Goal: Task Accomplishment & Management: Use online tool/utility

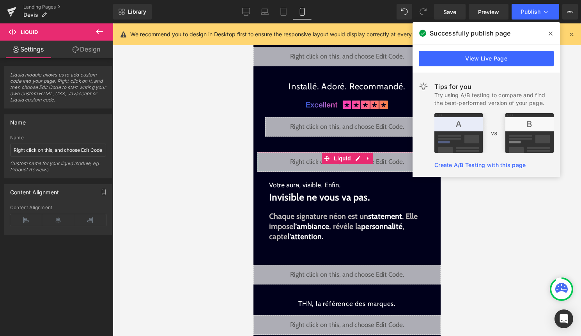
scroll to position [4399, 0]
click at [551, 32] on icon at bounding box center [551, 33] width 4 height 6
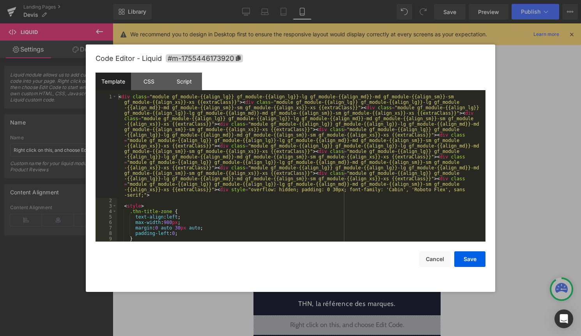
click at [355, 158] on div "Liquid" at bounding box center [346, 161] width 179 height 19
click at [355, 158] on div "< div class = "module gf_module-{{align_lg}} gf_module-{{align_lg}}-lg gf_modul…" at bounding box center [299, 222] width 365 height 257
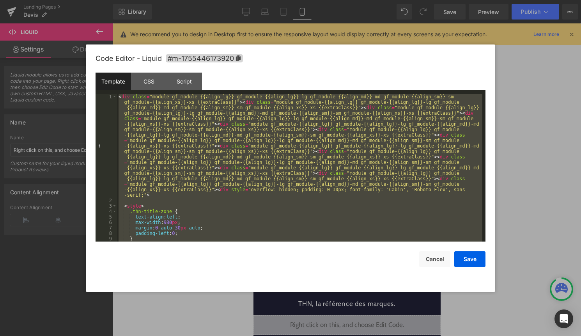
scroll to position [4443, 0]
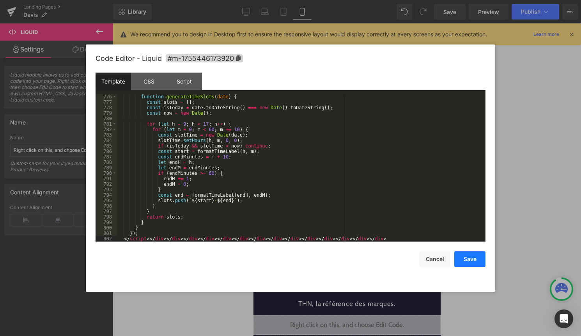
click at [475, 261] on button "Save" at bounding box center [469, 259] width 31 height 16
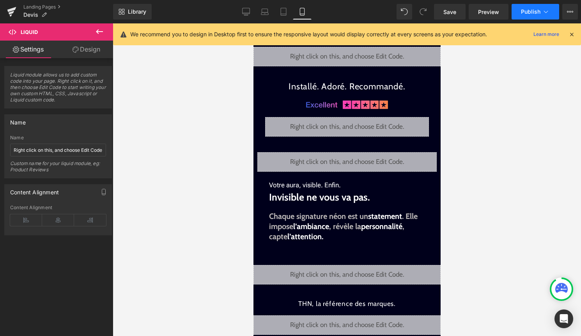
click at [522, 18] on button "Publish" at bounding box center [536, 12] width 48 height 16
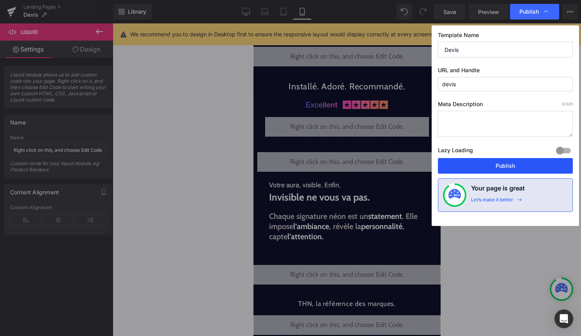
click at [482, 172] on button "Publish" at bounding box center [505, 166] width 135 height 16
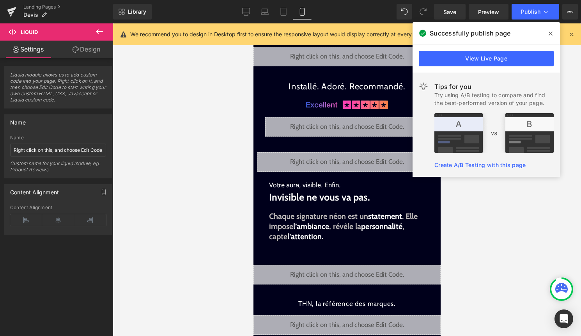
click at [551, 32] on icon at bounding box center [551, 33] width 4 height 6
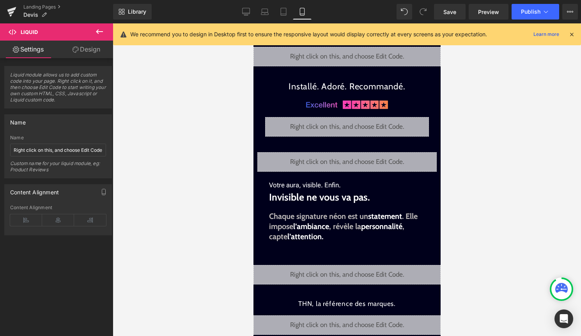
click at [573, 34] on icon at bounding box center [571, 34] width 7 height 7
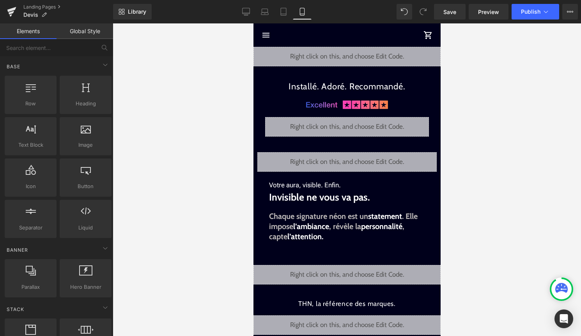
click at [560, 202] on div at bounding box center [347, 179] width 468 height 312
click at [358, 158] on div "Liquid" at bounding box center [346, 161] width 179 height 19
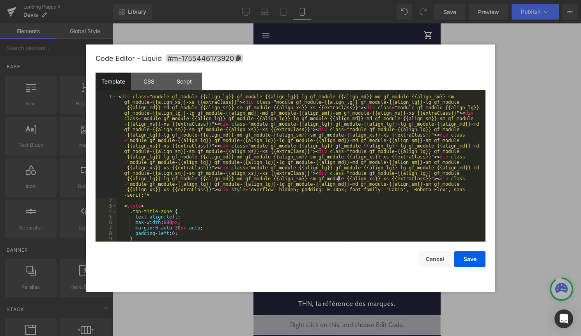
click at [338, 177] on div "< div class = "module gf_module-{{align_lg}} gf_module-{{align_lg}}-lg gf_modul…" at bounding box center [299, 222] width 365 height 257
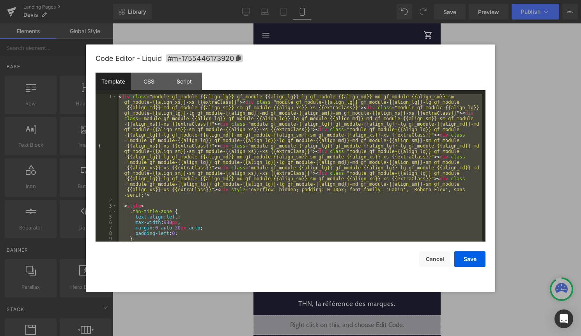
scroll to position [4366, 0]
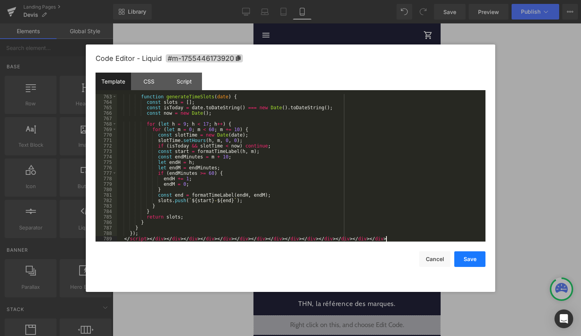
click at [464, 258] on button "Save" at bounding box center [469, 259] width 31 height 16
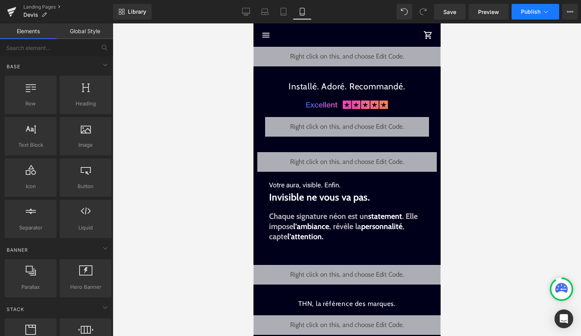
click at [522, 14] on span "Publish" at bounding box center [530, 12] width 19 height 6
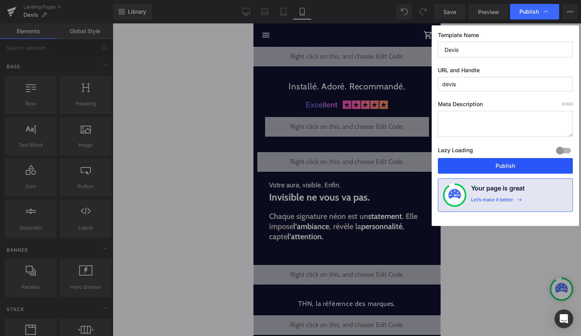
click at [501, 168] on button "Publish" at bounding box center [505, 166] width 135 height 16
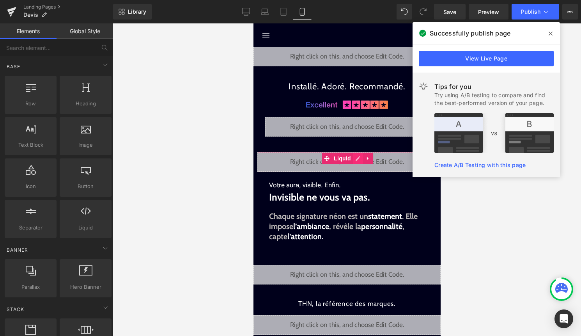
click at [356, 161] on div "Liquid" at bounding box center [346, 161] width 179 height 19
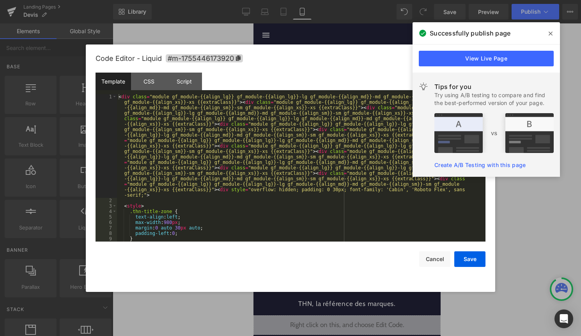
click at [335, 189] on div "< div class = "module gf_module-{{align_lg}} gf_module-{{align_lg}}-lg gf_modul…" at bounding box center [299, 222] width 365 height 257
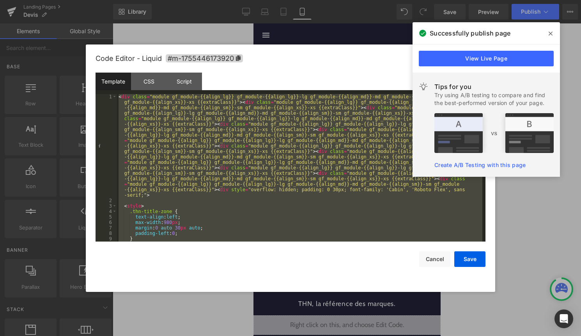
scroll to position [442, 0]
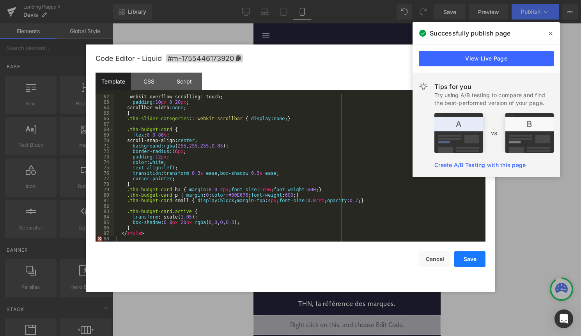
click at [472, 261] on button "Save" at bounding box center [469, 259] width 31 height 16
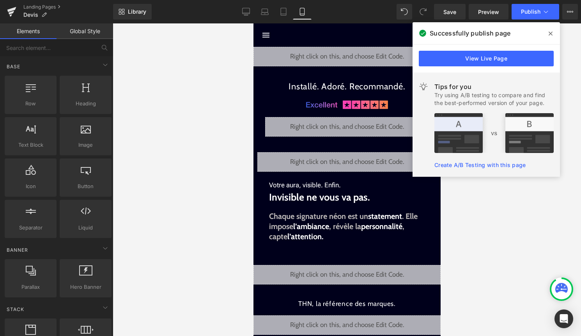
click at [541, 21] on div "Library Mobile Desktop Laptop Tablet Mobile Save Preview Publish Scheduled View…" at bounding box center [347, 11] width 468 height 23
click at [542, 18] on button "Publish" at bounding box center [536, 12] width 48 height 16
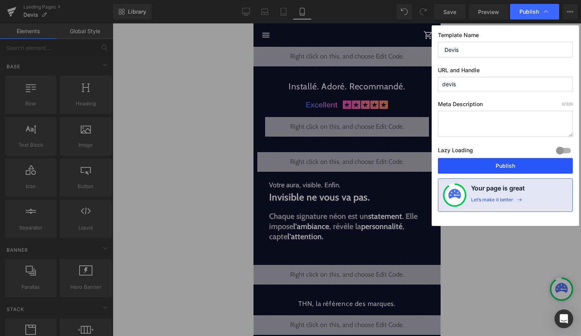
click at [485, 166] on button "Publish" at bounding box center [505, 166] width 135 height 16
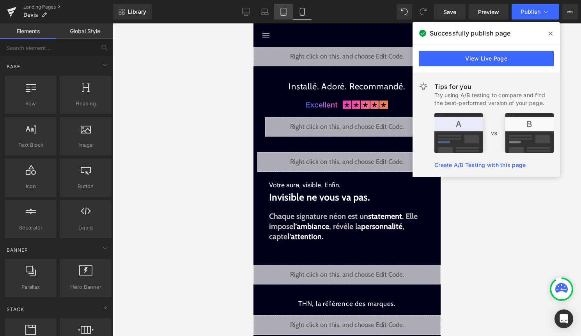
click at [284, 15] on icon at bounding box center [283, 11] width 5 height 7
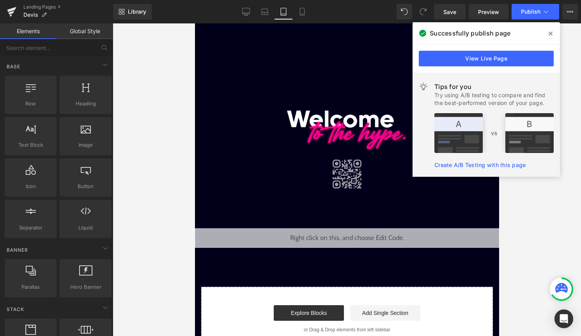
scroll to position [27, 0]
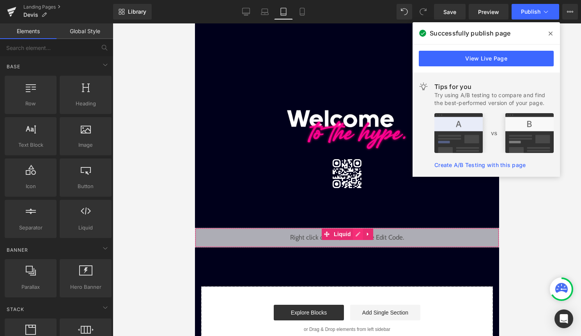
click at [358, 234] on div "Liquid" at bounding box center [347, 237] width 304 height 19
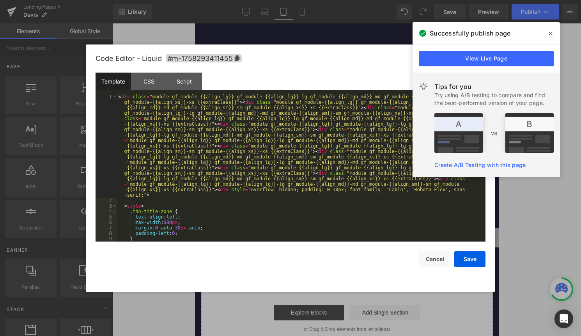
click at [325, 232] on div "< div class = "module gf_module-{{align_lg}} gf_module-{{align_lg}}-lg gf_modul…" at bounding box center [299, 222] width 365 height 257
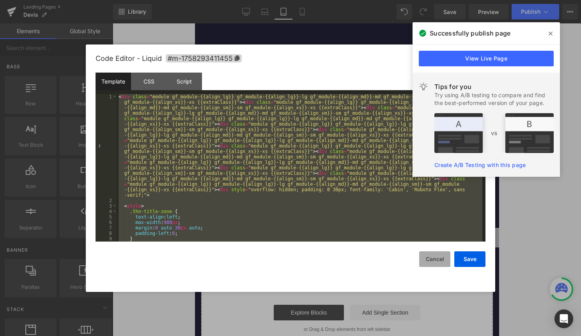
click at [436, 265] on button "Cancel" at bounding box center [434, 259] width 31 height 16
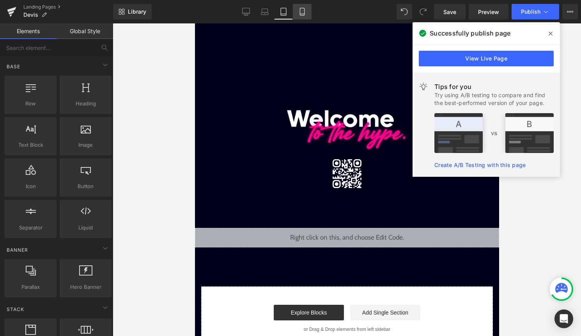
click at [304, 16] on link "Mobile" at bounding box center [302, 12] width 19 height 16
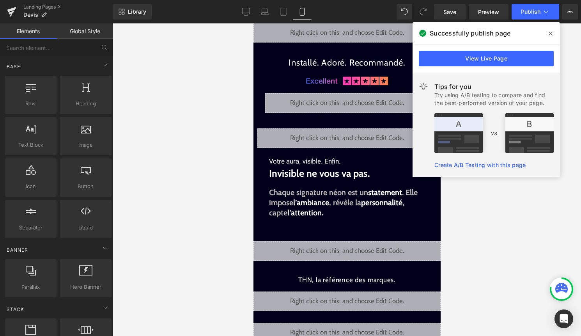
scroll to position [23, 0]
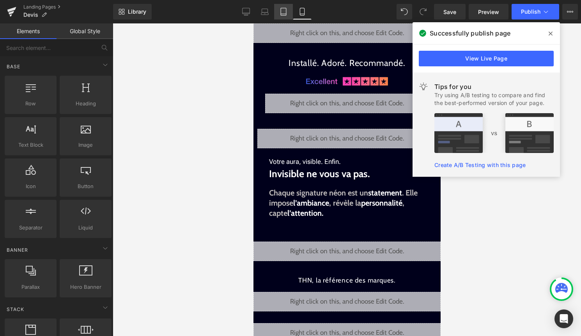
click at [286, 16] on link "Tablet" at bounding box center [283, 12] width 19 height 16
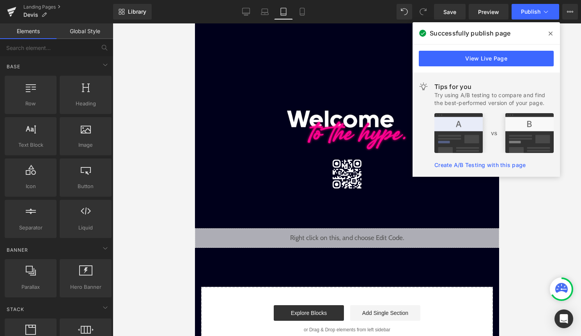
scroll to position [27, 0]
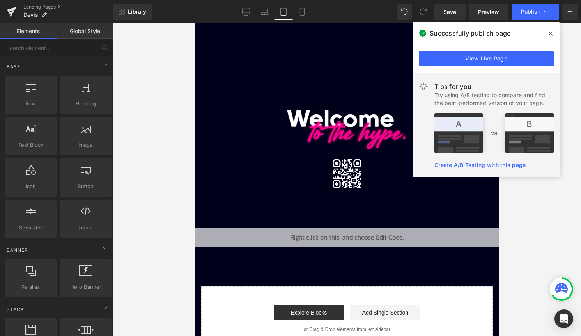
click at [356, 232] on div "Liquid" at bounding box center [347, 237] width 304 height 19
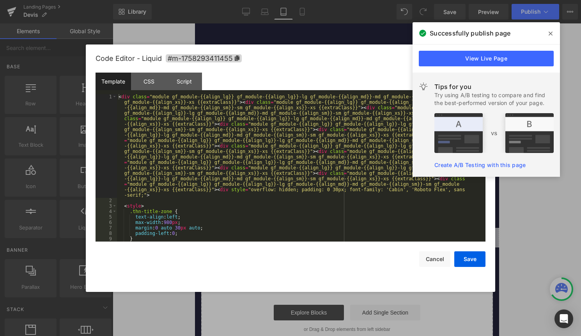
click at [325, 218] on div "< div class = "module gf_module-{{align_lg}} gf_module-{{align_lg}}-lg gf_modul…" at bounding box center [299, 222] width 365 height 257
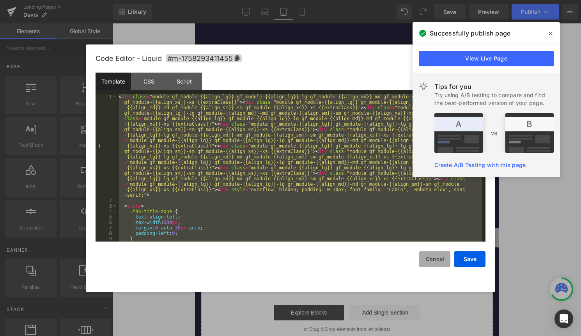
click at [426, 258] on button "Cancel" at bounding box center [434, 259] width 31 height 16
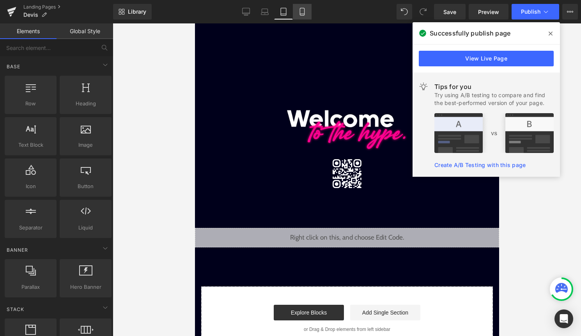
click at [303, 19] on link "Mobile" at bounding box center [302, 12] width 19 height 16
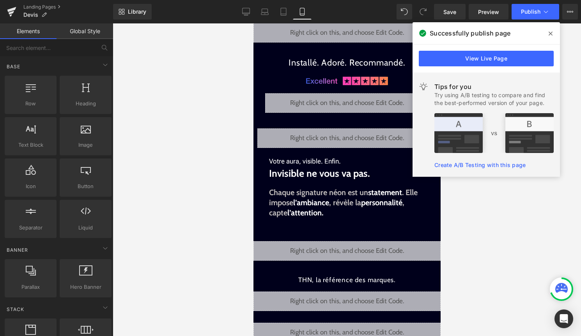
scroll to position [23, 0]
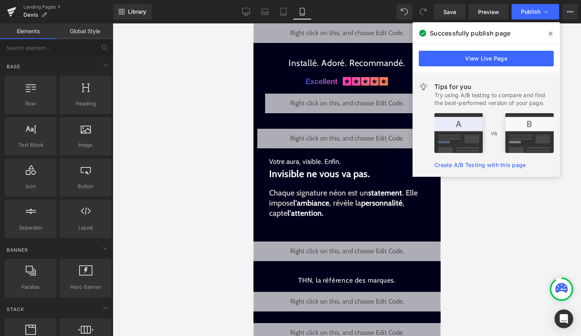
click at [550, 32] on icon at bounding box center [551, 33] width 4 height 6
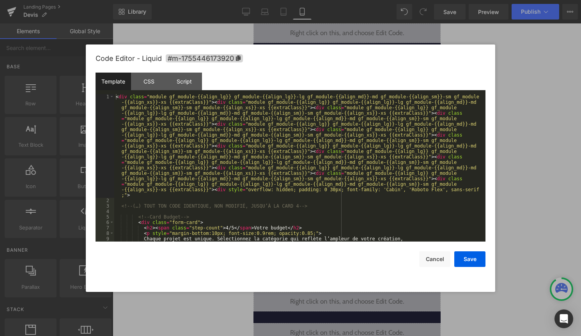
click at [358, 136] on div "Liquid" at bounding box center [346, 138] width 179 height 19
click at [353, 176] on div "< div class = "module gf_module-{{align_lg}} gf_module-{{align_lg}}-lg gf_modul…" at bounding box center [298, 222] width 368 height 257
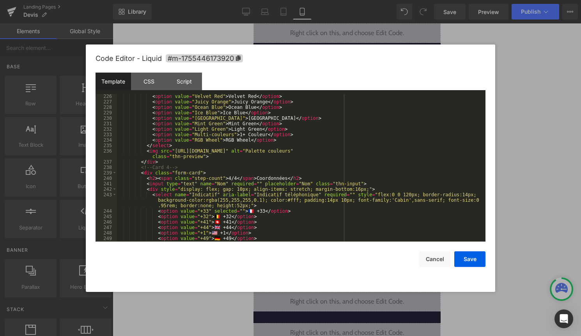
scroll to position [1366, 0]
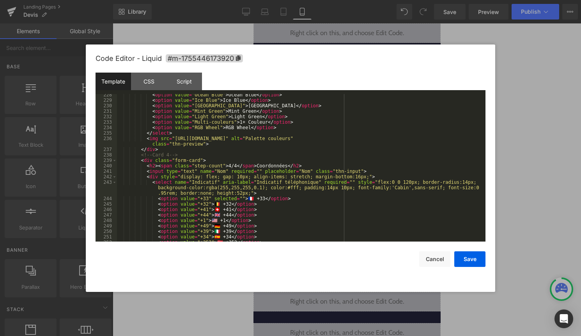
click at [206, 149] on div "< option value = "Ocean Blue" > Ocean Blue </ option > < option value = "Ice Bl…" at bounding box center [299, 171] width 365 height 158
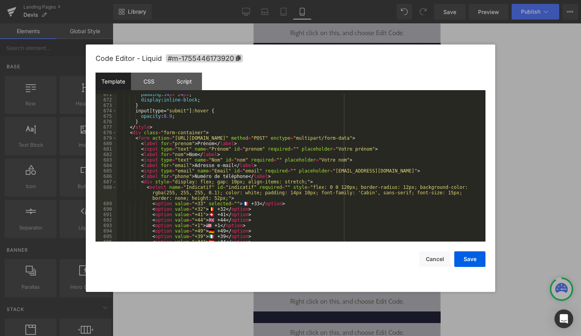
scroll to position [4410, 0]
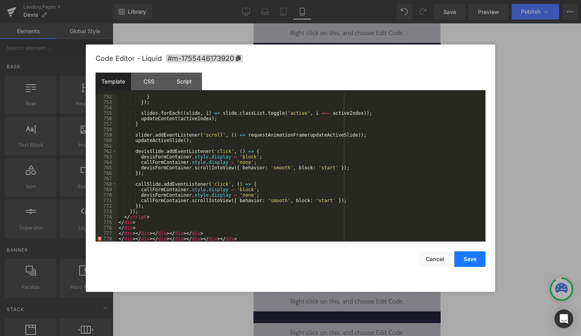
click at [467, 262] on button "Save" at bounding box center [469, 259] width 31 height 16
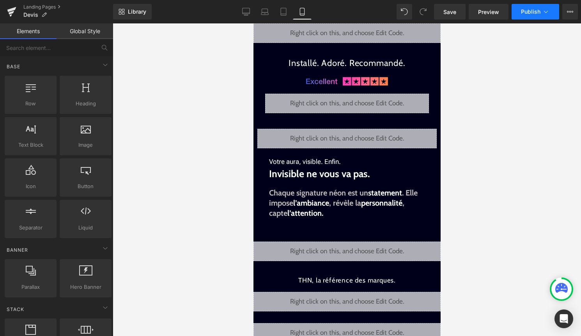
click at [530, 15] on span "Publish" at bounding box center [530, 12] width 19 height 6
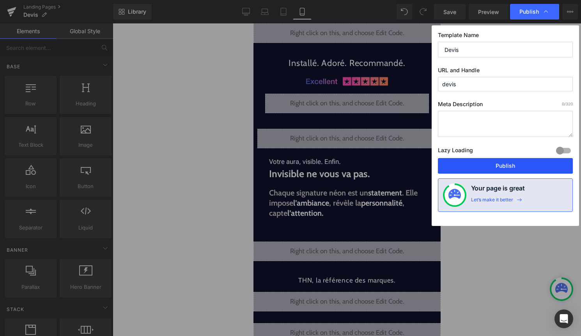
click at [501, 167] on button "Publish" at bounding box center [505, 166] width 135 height 16
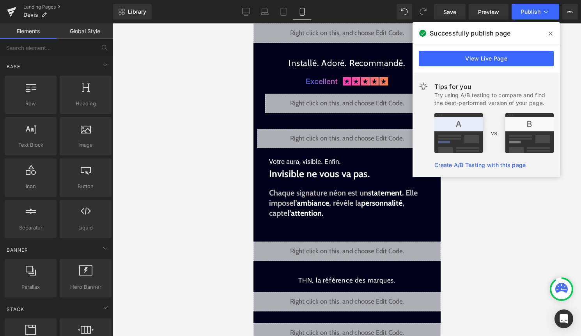
click at [395, 4] on div "Library Mobile Desktop Laptop Tablet Mobile Save Preview Publish Scheduled View…" at bounding box center [347, 11] width 468 height 23
click at [527, 9] on span "Publish" at bounding box center [530, 12] width 19 height 6
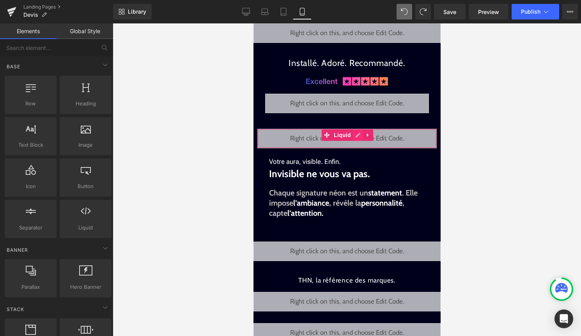
click at [357, 135] on div "Liquid" at bounding box center [346, 138] width 179 height 19
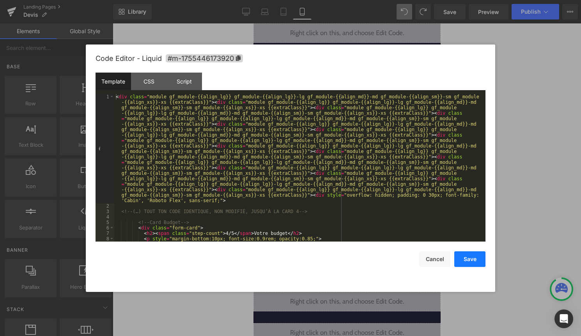
click at [475, 260] on button "Save" at bounding box center [469, 259] width 31 height 16
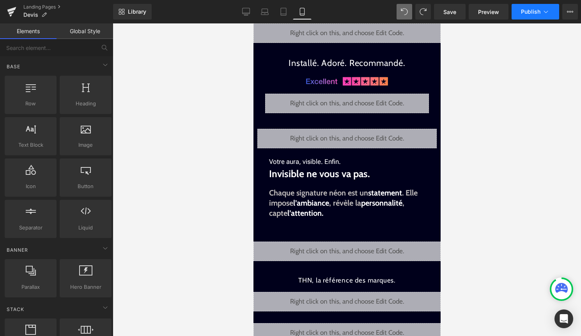
click at [531, 11] on span "Publish" at bounding box center [530, 12] width 19 height 6
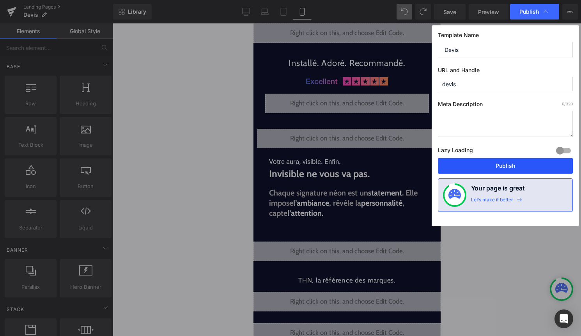
click at [506, 162] on button "Publish" at bounding box center [505, 166] width 135 height 16
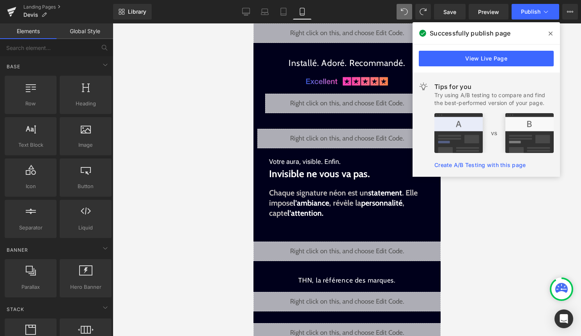
click at [553, 33] on span at bounding box center [550, 33] width 12 height 12
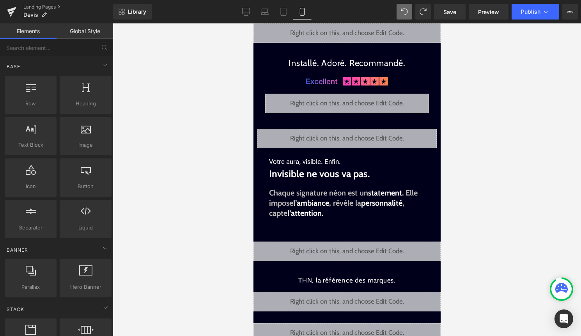
click at [358, 138] on div "Liquid" at bounding box center [346, 138] width 179 height 19
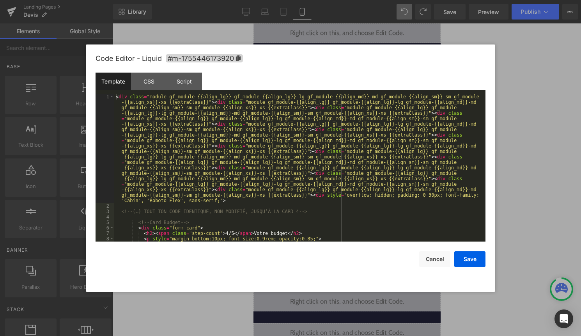
click at [337, 162] on div "< div class = "module gf_module-{{align_lg}} gf_module-{{align_lg}}-lg gf_modul…" at bounding box center [298, 225] width 368 height 262
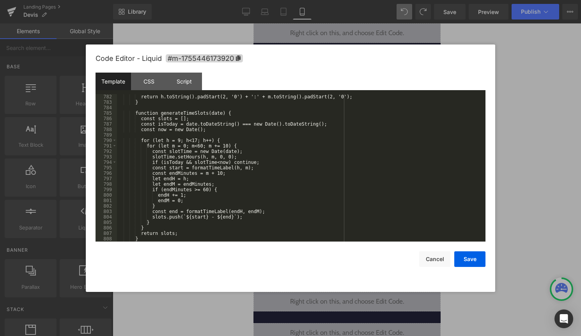
scroll to position [4470, 0]
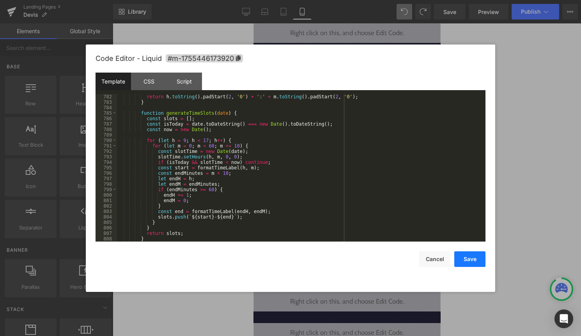
click at [467, 251] on button "Save" at bounding box center [469, 259] width 31 height 16
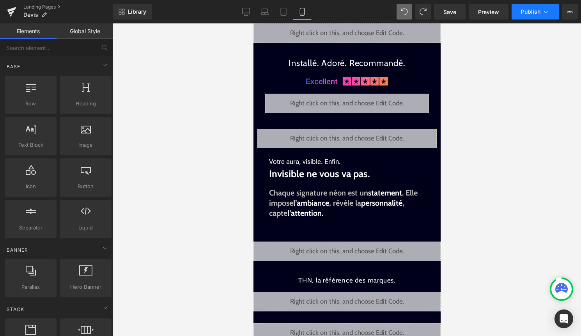
click at [539, 18] on button "Publish" at bounding box center [536, 12] width 48 height 16
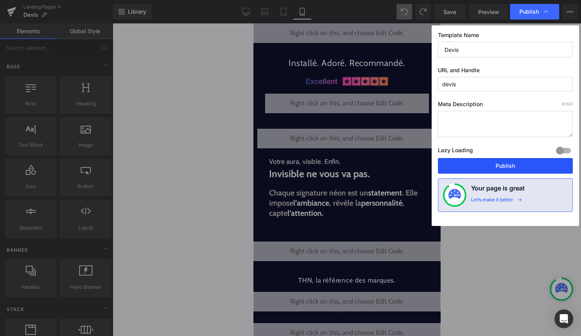
click at [500, 168] on button "Publish" at bounding box center [505, 166] width 135 height 16
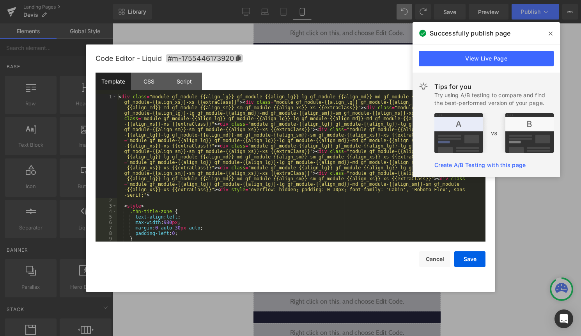
click at [355, 136] on div "Liquid" at bounding box center [346, 138] width 179 height 19
click at [331, 156] on div "< div class = "module gf_module-{{align_lg}} gf_module-{{align_lg}}-lg gf_modul…" at bounding box center [299, 222] width 365 height 257
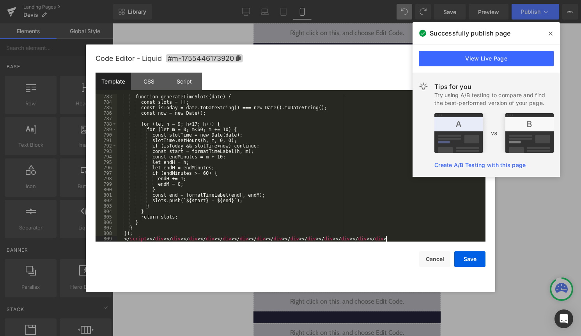
scroll to position [4481, 0]
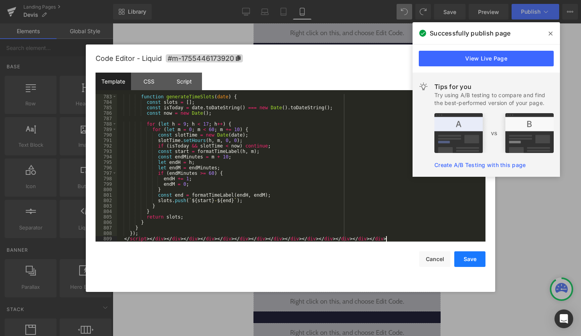
click at [474, 257] on button "Save" at bounding box center [469, 259] width 31 height 16
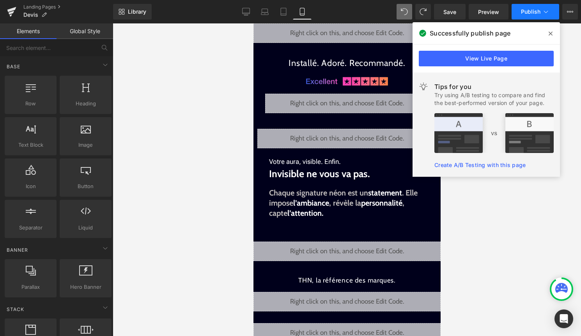
click at [541, 11] on button "Publish" at bounding box center [536, 12] width 48 height 16
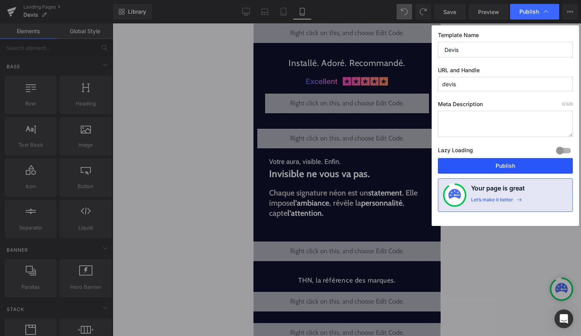
click at [513, 166] on button "Publish" at bounding box center [505, 166] width 135 height 16
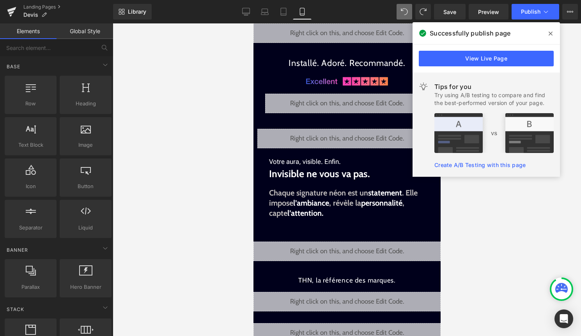
click at [554, 35] on span at bounding box center [550, 33] width 12 height 12
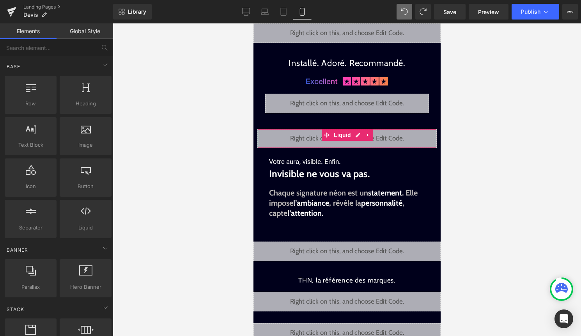
click at [360, 136] on div "Liquid" at bounding box center [346, 138] width 179 height 19
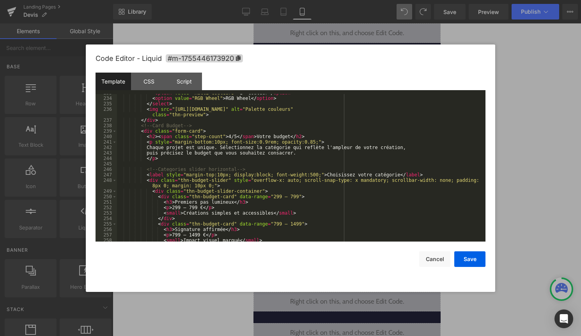
scroll to position [1406, 0]
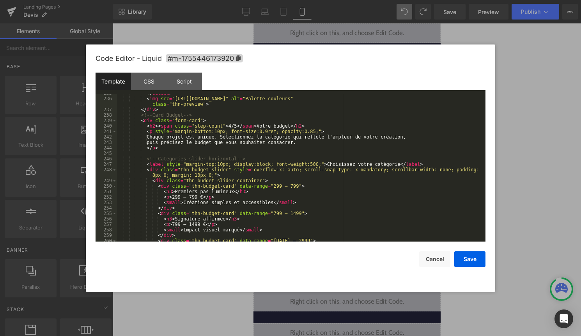
click at [226, 137] on div "</ select > < img src = "[URL][DOMAIN_NAME]" alt = "Palette couleurs" class = "…" at bounding box center [299, 169] width 365 height 158
click at [225, 136] on div "</ select > < img src = "[URL][DOMAIN_NAME]" alt = "Palette couleurs" class = "…" at bounding box center [299, 169] width 365 height 158
click at [309, 136] on div "</ select > < img src = "[URL][DOMAIN_NAME]" alt = "Palette couleurs" class = "…" at bounding box center [299, 169] width 365 height 158
click at [379, 136] on div "</ select > < img src = "[URL][DOMAIN_NAME]" alt = "Palette couleurs" class = "…" at bounding box center [299, 169] width 365 height 158
click at [379, 137] on div "</ select > < img src = "[URL][DOMAIN_NAME]" alt = "Palette couleurs" class = "…" at bounding box center [299, 169] width 365 height 158
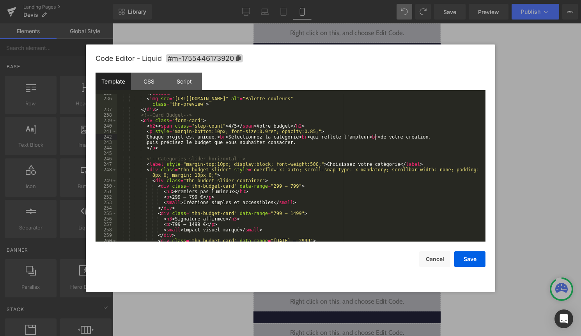
click at [190, 142] on div "</ select > < img src = "[URL][DOMAIN_NAME]" alt = "Palette couleurs" class = "…" at bounding box center [299, 169] width 365 height 158
click at [283, 143] on div "</ select > < img src = "[URL][DOMAIN_NAME]" alt = "Palette couleurs" class = "…" at bounding box center [299, 169] width 365 height 158
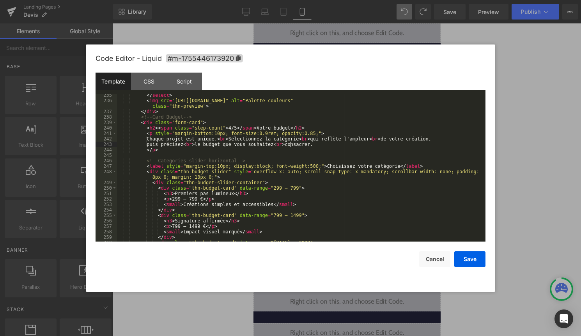
scroll to position [1401, 0]
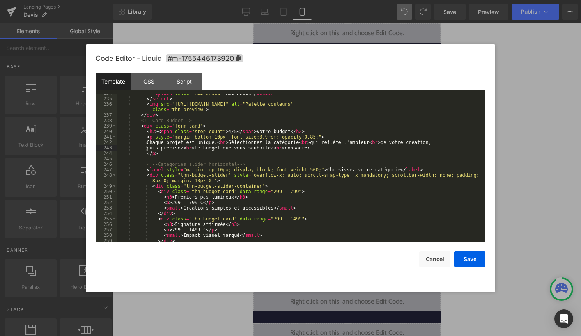
click at [453, 168] on div "< option value = "RGB Wheel" > RGB Wheel </ option > </ select > < img src = "[…" at bounding box center [299, 169] width 365 height 158
drag, startPoint x: 463, startPoint y: 173, endPoint x: 490, endPoint y: 175, distance: 27.0
click at [490, 175] on div "Code Editor - Liquid #m-1755446173920 Template CSS Script Data 234 235 236 237 …" at bounding box center [290, 167] width 409 height 247
click at [480, 176] on div "< option value = "RGB Wheel" > RGB Wheel </ option > </ select > < img src = "[…" at bounding box center [299, 169] width 365 height 158
click at [156, 179] on div "< option value = "RGB Wheel" > RGB Wheel </ option > </ select > < img src = "[…" at bounding box center [299, 169] width 365 height 158
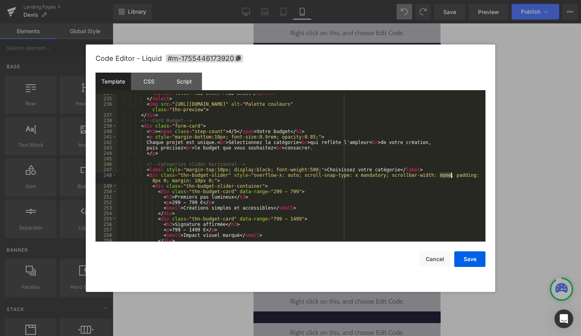
drag, startPoint x: 439, startPoint y: 175, endPoint x: 451, endPoint y: 175, distance: 12.9
click at [451, 175] on div "< option value = "RGB Wheel" > RGB Wheel </ option > </ select > < img src = "[…" at bounding box center [299, 169] width 365 height 158
drag, startPoint x: 223, startPoint y: 181, endPoint x: 147, endPoint y: 174, distance: 75.6
click at [147, 174] on div "< option value = "RGB Wheel" > RGB Wheel </ option > </ select > < img src = "[…" at bounding box center [299, 169] width 365 height 158
click at [224, 181] on div "< option value = "RGB Wheel" > RGB Wheel </ option > </ select > < img src = "[…" at bounding box center [299, 169] width 365 height 158
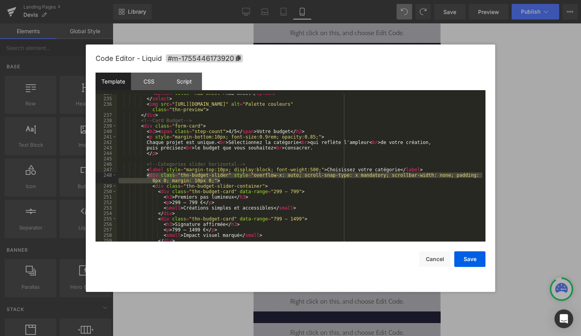
drag, startPoint x: 224, startPoint y: 181, endPoint x: 145, endPoint y: 176, distance: 78.5
click at [145, 176] on div "< option value = "RGB Wheel" > RGB Wheel </ option > </ select > < img src = "[…" at bounding box center [299, 169] width 365 height 158
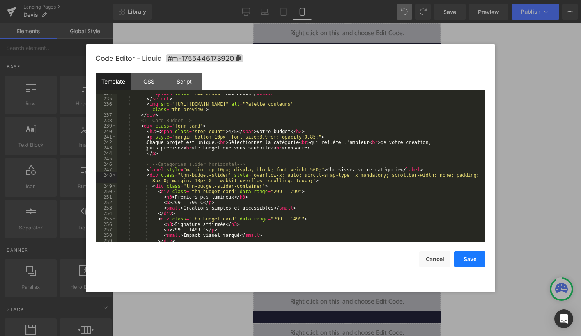
click at [476, 263] on button "Save" at bounding box center [469, 259] width 31 height 16
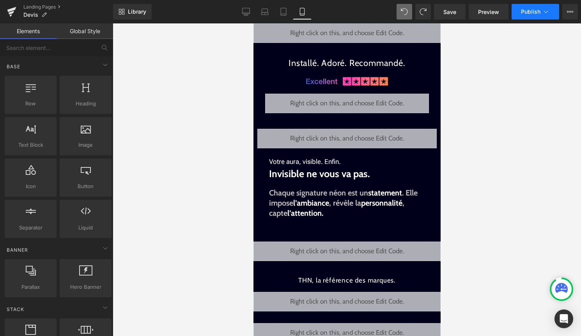
click at [534, 4] on button "Publish" at bounding box center [536, 12] width 48 height 16
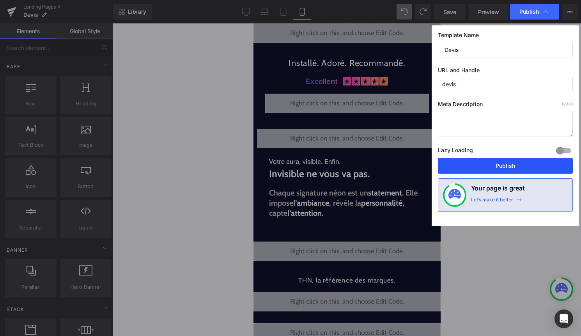
click at [482, 162] on button "Publish" at bounding box center [505, 166] width 135 height 16
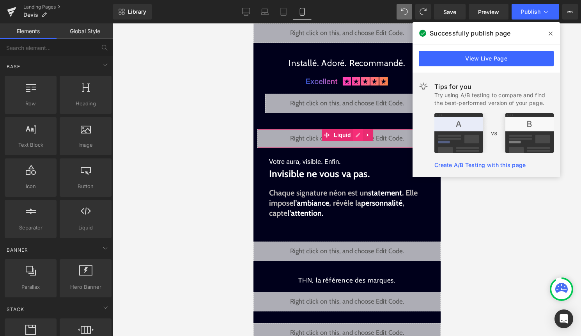
click at [356, 133] on div "Liquid" at bounding box center [346, 138] width 179 height 19
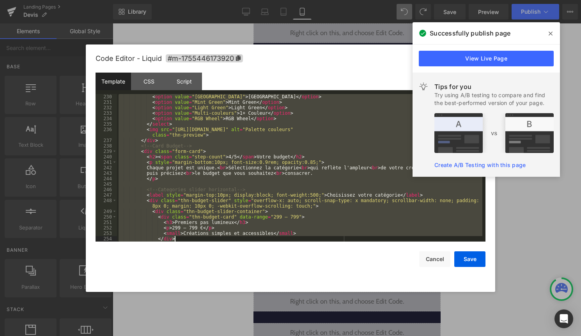
scroll to position [1381, 0]
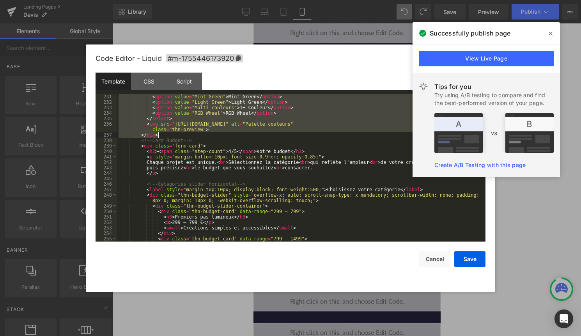
drag, startPoint x: 142, startPoint y: 145, endPoint x: 250, endPoint y: 136, distance: 108.4
click at [250, 136] on div "< option value = "Mint Green" > Mint Green </ option > < option value = "Light …" at bounding box center [299, 173] width 365 height 158
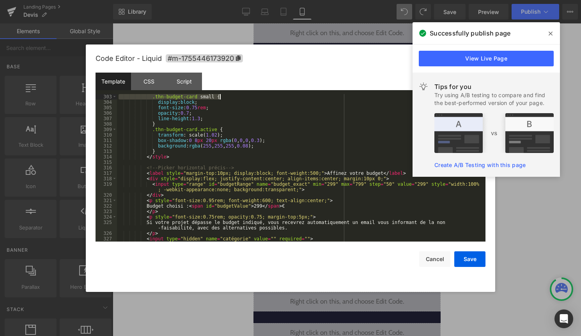
scroll to position [1708, 0]
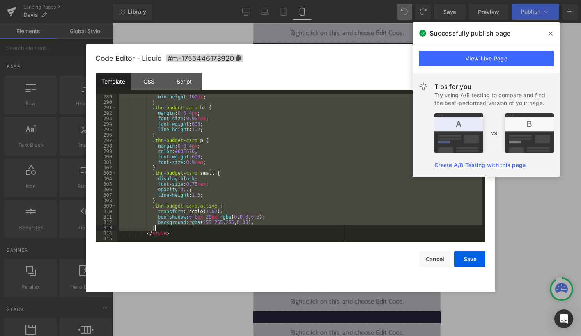
drag, startPoint x: 148, startPoint y: 121, endPoint x: 267, endPoint y: 225, distance: 157.8
click at [267, 225] on div "min-height : 100 px ; } .thn-budget-card h3 { margin : 0 0 4 px ; font-size : 0…" at bounding box center [299, 173] width 365 height 158
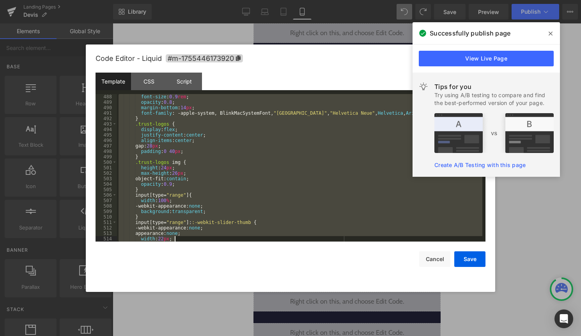
scroll to position [2860, 0]
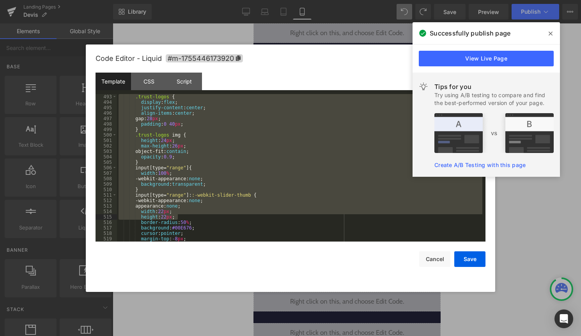
drag, startPoint x: 129, startPoint y: 135, endPoint x: 228, endPoint y: 215, distance: 126.9
click at [228, 215] on div ".trust-logos { display : flex ; justify-content : center ; align-items : center…" at bounding box center [299, 173] width 365 height 158
click at [229, 177] on div ".trust-logos { display : flex ; justify-content : center ; align-items : center…" at bounding box center [299, 173] width 365 height 158
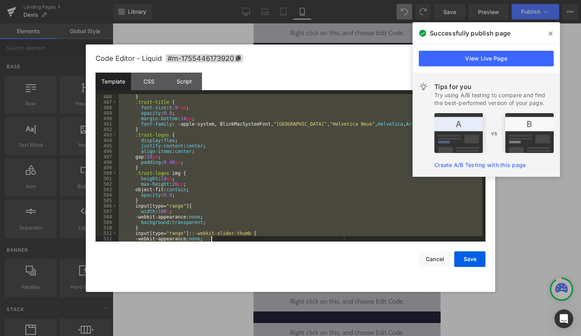
scroll to position [2991, 0]
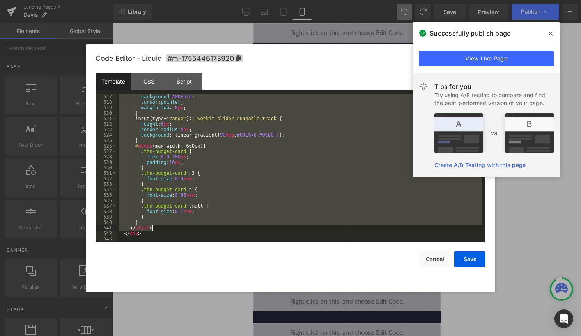
drag, startPoint x: 131, startPoint y: 115, endPoint x: 222, endPoint y: 228, distance: 144.9
click at [222, 228] on div "background : #00E676 ; cursor : pointer ; margin-top : -8 px ; } input [ type =…" at bounding box center [299, 173] width 365 height 158
click at [183, 150] on div "background : #00E676 ; cursor : pointer ; margin-top : -8 px ; } input [ type =…" at bounding box center [299, 173] width 365 height 158
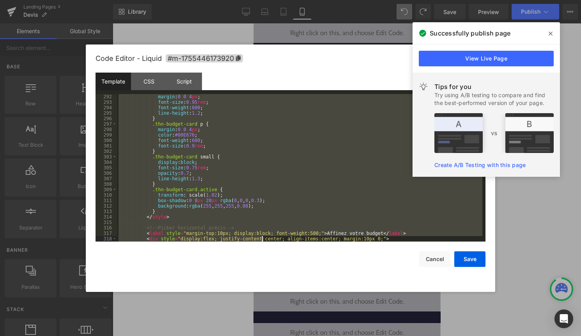
scroll to position [1747, 0]
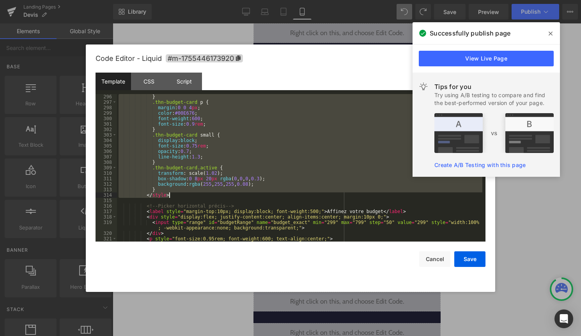
drag, startPoint x: 147, startPoint y: 117, endPoint x: 230, endPoint y: 194, distance: 113.1
click at [230, 195] on div "} .thn-budget-card p { margin : 0 0 4 px ; color : #00E676 ; font-weight : 600 …" at bounding box center [299, 173] width 365 height 158
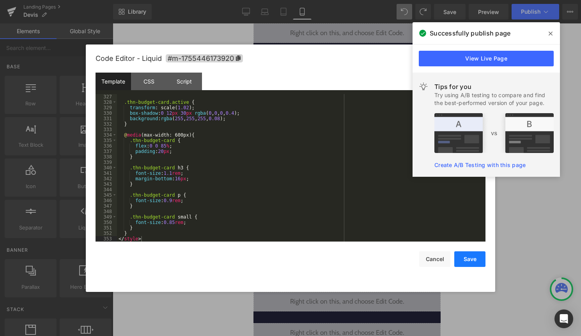
click at [474, 255] on button "Save" at bounding box center [469, 259] width 31 height 16
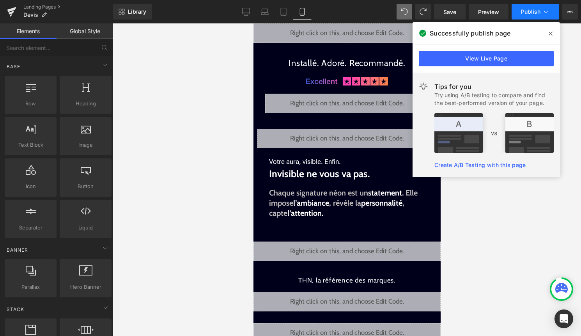
click at [538, 12] on span "Publish" at bounding box center [530, 12] width 19 height 6
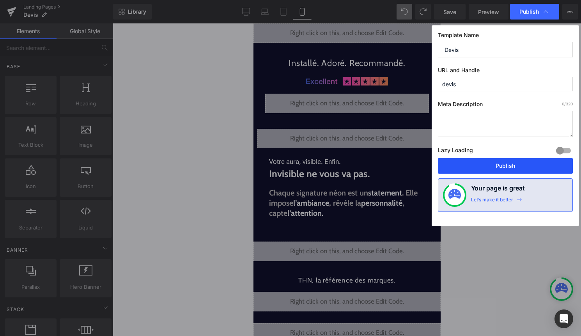
click at [498, 166] on button "Publish" at bounding box center [505, 166] width 135 height 16
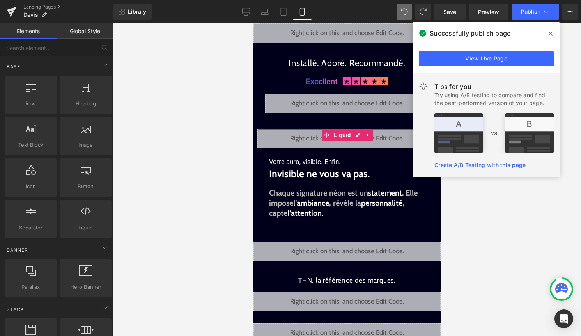
click at [359, 142] on div "Liquid" at bounding box center [346, 138] width 179 height 19
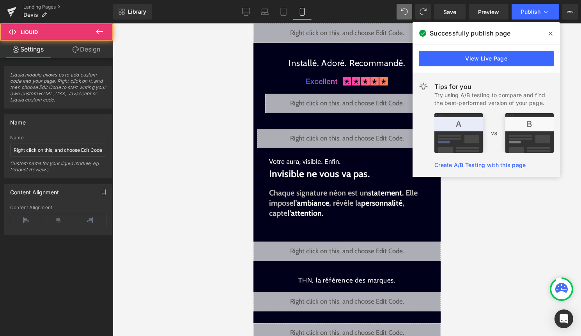
click at [358, 134] on div "Liquid" at bounding box center [346, 138] width 179 height 19
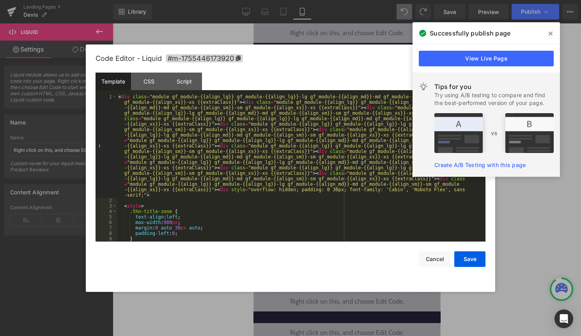
click at [550, 31] on icon at bounding box center [551, 33] width 4 height 6
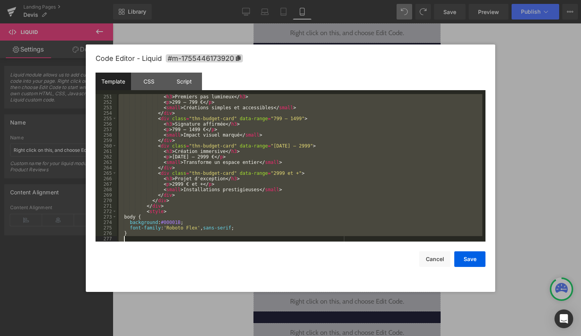
scroll to position [1545, 0]
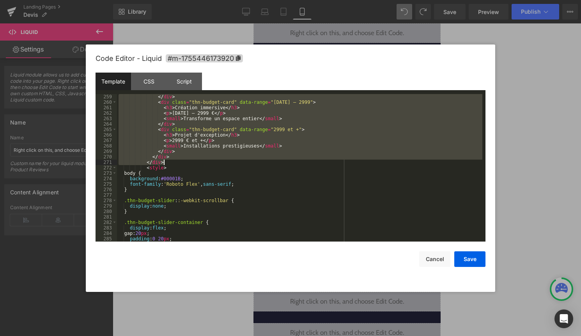
drag, startPoint x: 149, startPoint y: 123, endPoint x: 229, endPoint y: 160, distance: 88.6
click at [229, 160] on div "</ div > < div class = "thn-budget-card" data-range = "[DATE] – 2999" > < h3 > …" at bounding box center [299, 173] width 365 height 158
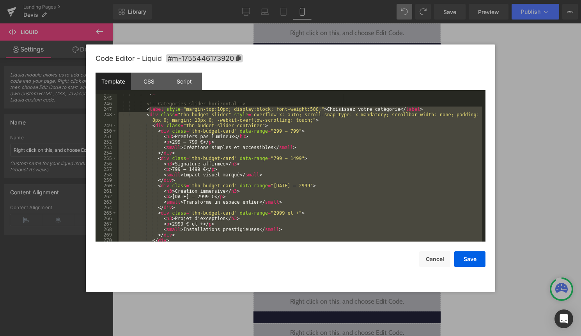
scroll to position [1469, 0]
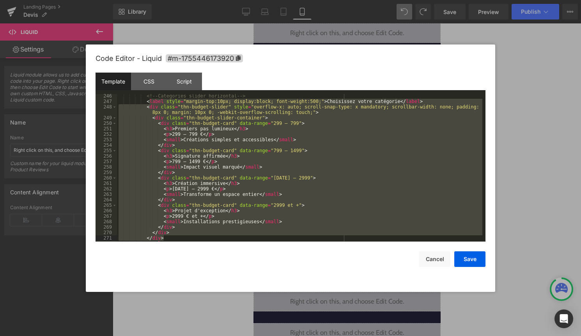
click at [207, 218] on div "<!-- Categories slider horizontal --> < label style = "margin-top:10px; display…" at bounding box center [299, 172] width 365 height 158
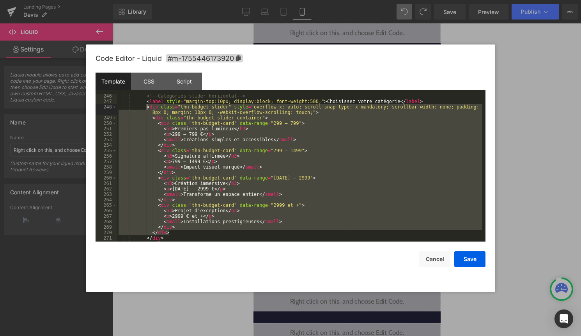
drag, startPoint x: 183, startPoint y: 231, endPoint x: 147, endPoint y: 109, distance: 126.9
click at [147, 109] on div "<!-- Categories slider horizontal --> < label style = "margin-top:10px; display…" at bounding box center [299, 172] width 365 height 158
click at [154, 121] on div "<!-- Categories slider horizontal --> < label style = "margin-top:10px; display…" at bounding box center [299, 172] width 365 height 158
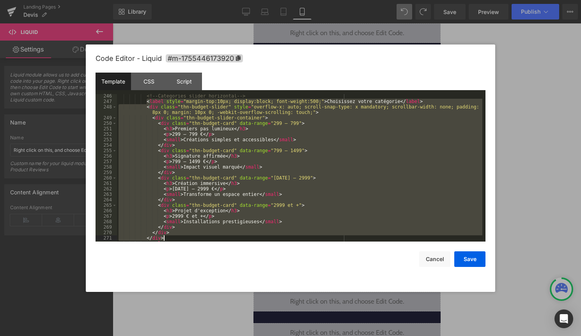
drag, startPoint x: 147, startPoint y: 102, endPoint x: 177, endPoint y: 237, distance: 138.4
click at [177, 237] on div "<!-- Categories slider horizontal --> < label style = "margin-top:10px; display…" at bounding box center [299, 172] width 365 height 158
click at [195, 196] on div "<!-- Categories slider horizontal --> < label style = "margin-top:10px; display…" at bounding box center [299, 173] width 365 height 158
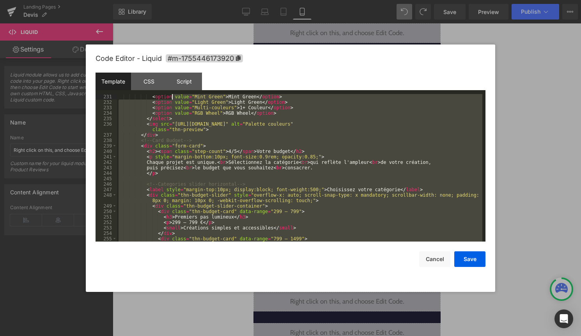
scroll to position [1375, 0]
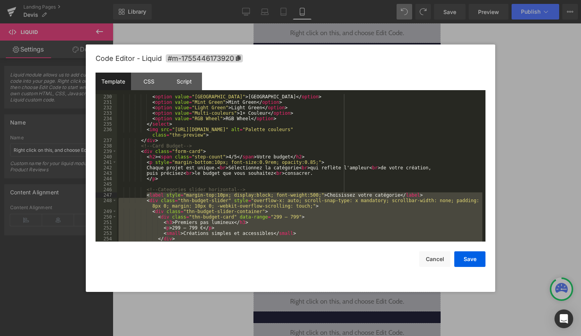
drag, startPoint x: 171, startPoint y: 219, endPoint x: 146, endPoint y: 196, distance: 33.7
click at [146, 196] on div "< option value = "[GEOGRAPHIC_DATA]" > Lake Green </ option > < option value = …" at bounding box center [299, 173] width 365 height 158
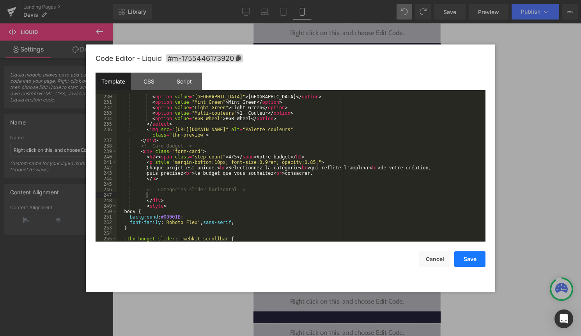
click at [466, 254] on button "Save" at bounding box center [469, 259] width 31 height 16
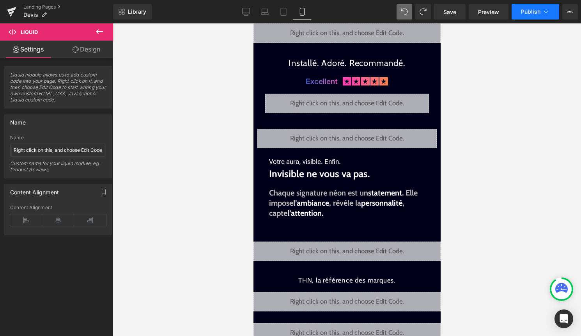
click at [538, 18] on button "Publish" at bounding box center [536, 12] width 48 height 16
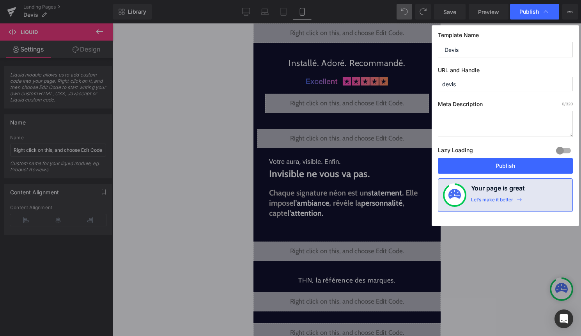
click at [513, 158] on div "Lazy Loading Build Upgrade plan to unlock" at bounding box center [505, 151] width 135 height 13
click at [510, 164] on button "Publish" at bounding box center [505, 166] width 135 height 16
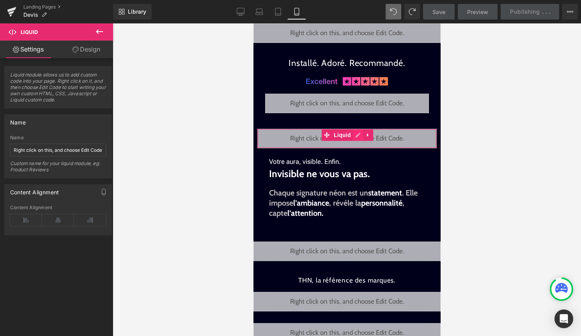
click at [355, 137] on div "Liquid" at bounding box center [346, 138] width 179 height 19
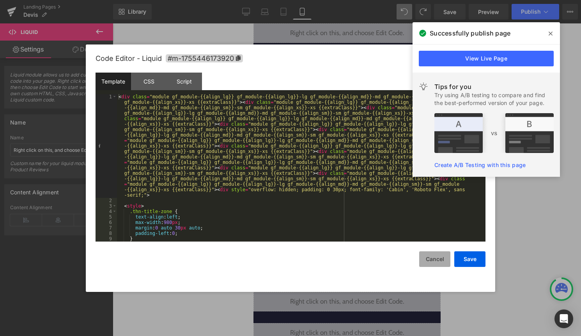
click at [429, 261] on button "Cancel" at bounding box center [434, 259] width 31 height 16
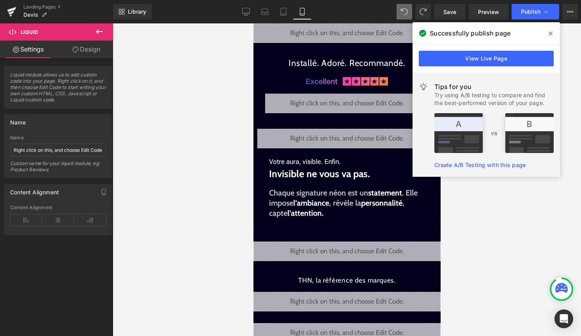
click at [552, 30] on span at bounding box center [550, 33] width 12 height 12
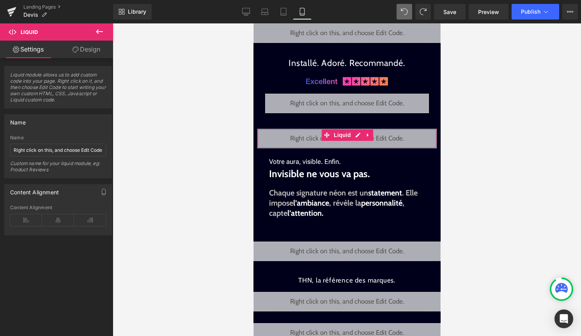
click at [356, 138] on div "Liquid" at bounding box center [346, 138] width 179 height 19
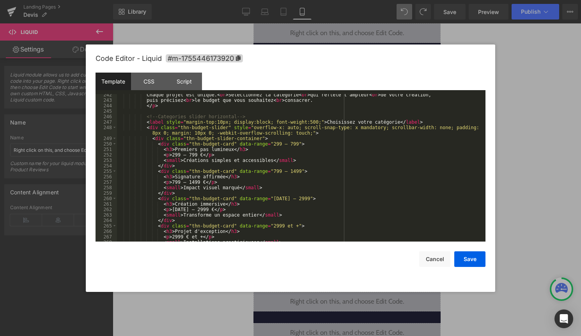
scroll to position [1446, 0]
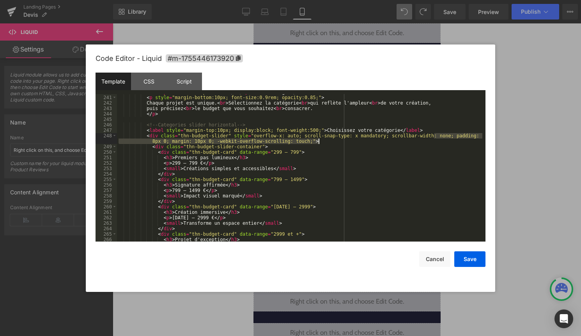
drag, startPoint x: 435, startPoint y: 135, endPoint x: 537, endPoint y: 140, distance: 102.7
click at [538, 140] on body "You are previewing how the will restyle your page. You can not edit Elements in…" at bounding box center [290, 168] width 581 height 336
click at [479, 150] on div "< h2 > < span class = "step-count" > 4/5 </ span > Votre budget </ h2 > < p sty…" at bounding box center [299, 168] width 365 height 158
drag, startPoint x: 322, startPoint y: 141, endPoint x: 144, endPoint y: 137, distance: 177.8
click at [144, 137] on div "< h2 > < span class = "step-count" > 4/5 </ span > Votre budget </ h2 > < p sty…" at bounding box center [299, 168] width 365 height 158
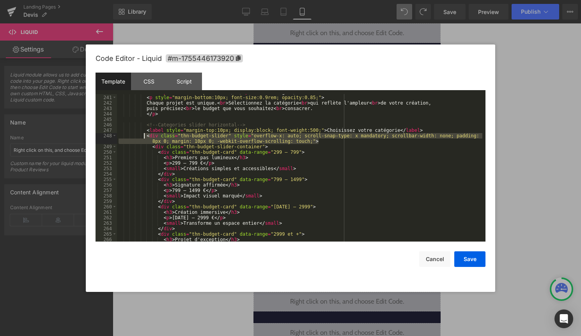
click at [159, 136] on div "< h2 > < span class = "step-count" > 4/5 </ span > Votre budget </ h2 > < p sty…" at bounding box center [299, 168] width 365 height 158
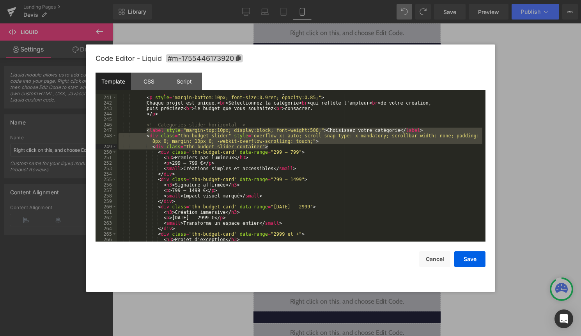
drag, startPoint x: 146, startPoint y: 133, endPoint x: 283, endPoint y: 145, distance: 137.8
click at [283, 145] on div "< h2 > < span class = "step-count" > 4/5 </ span > Votre budget </ h2 > < p sty…" at bounding box center [299, 168] width 365 height 158
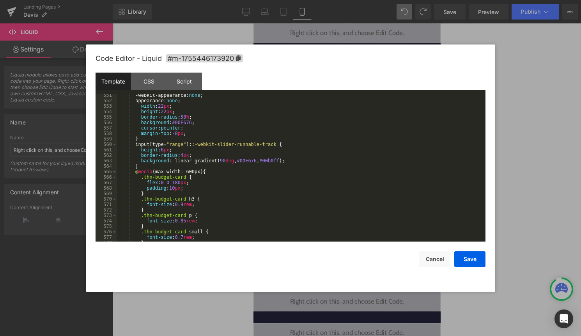
scroll to position [3184, 0]
click at [469, 267] on div "Code Editor - Liquid #m-1755446173920 Template CSS Script Data 551 552 553 554 …" at bounding box center [291, 167] width 390 height 247
click at [471, 256] on button "Save" at bounding box center [469, 259] width 31 height 16
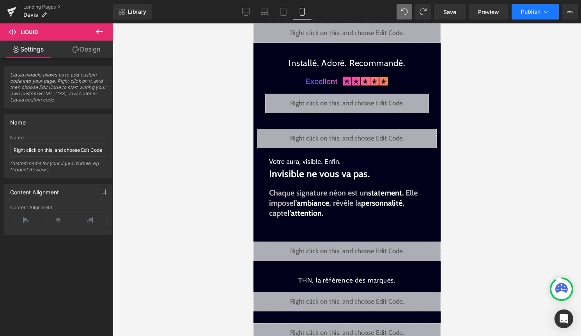
click at [541, 9] on button "Publish" at bounding box center [536, 12] width 48 height 16
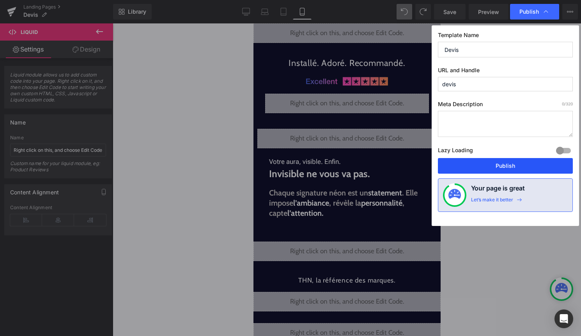
click at [508, 166] on button "Publish" at bounding box center [505, 166] width 135 height 16
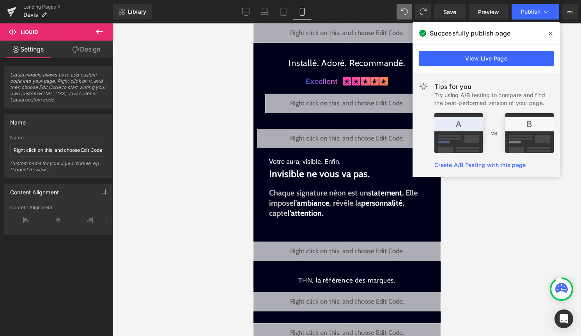
click at [552, 36] on icon at bounding box center [551, 33] width 4 height 6
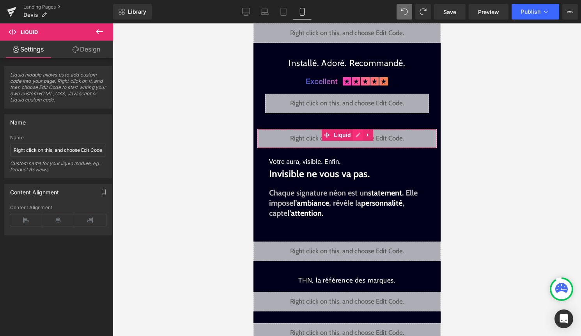
click at [356, 137] on div "Liquid" at bounding box center [346, 138] width 179 height 19
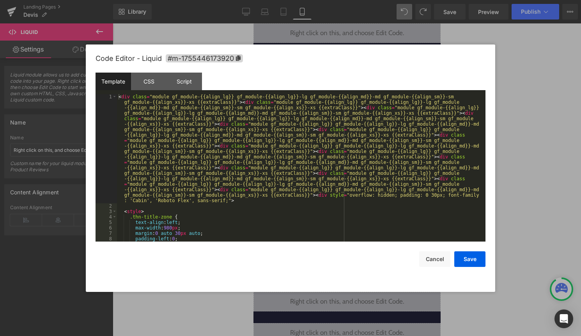
click at [337, 170] on div "< div class = "module gf_module-{{align_lg}} gf_module-{{align_lg}}-lg gf_modul…" at bounding box center [299, 225] width 365 height 262
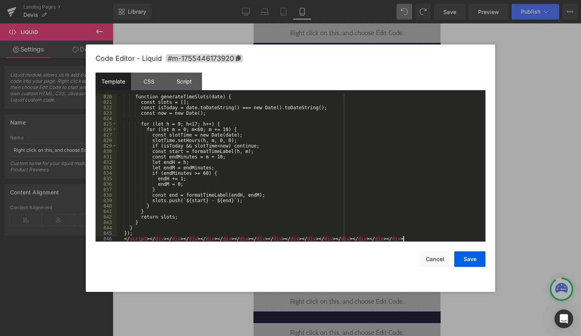
scroll to position [4689, 0]
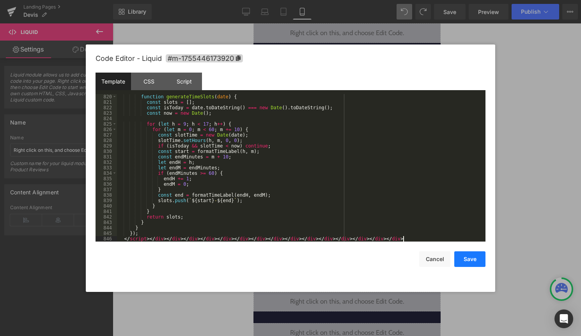
click at [467, 259] on button "Save" at bounding box center [469, 259] width 31 height 16
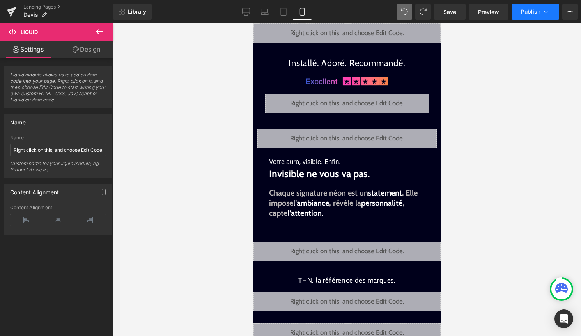
click at [533, 14] on span "Publish" at bounding box center [530, 12] width 19 height 6
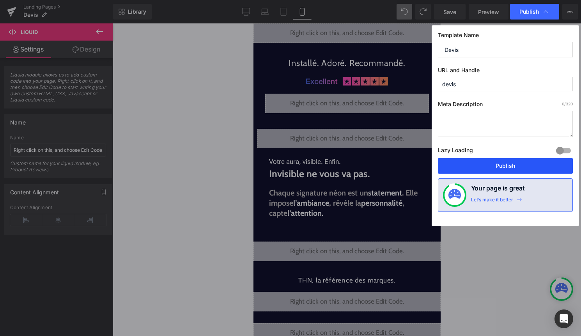
click at [499, 166] on button "Publish" at bounding box center [505, 166] width 135 height 16
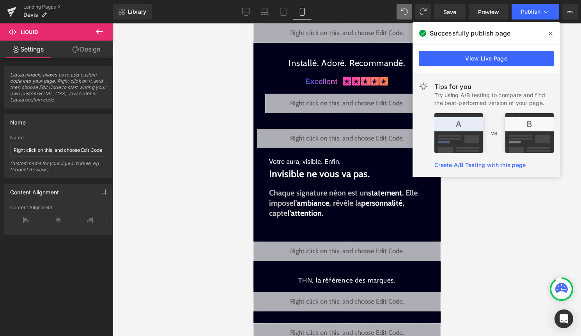
click at [529, 22] on div "Library Mobile Desktop Laptop Tablet Mobile Save Preview Publish Scheduled View…" at bounding box center [347, 11] width 468 height 23
click at [531, 13] on span "Publish" at bounding box center [530, 12] width 19 height 6
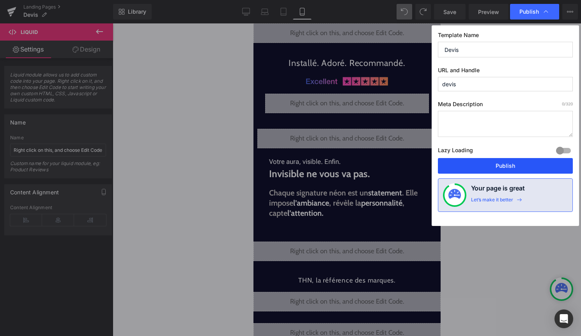
click at [497, 159] on button "Publish" at bounding box center [505, 166] width 135 height 16
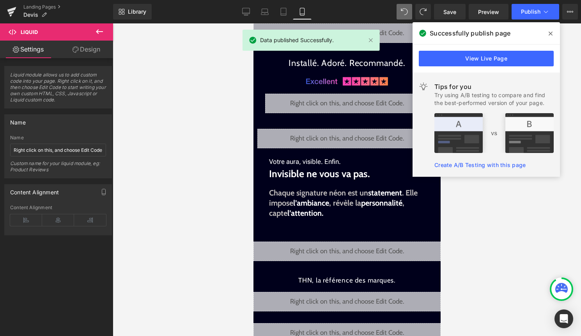
click at [550, 32] on icon at bounding box center [551, 33] width 4 height 6
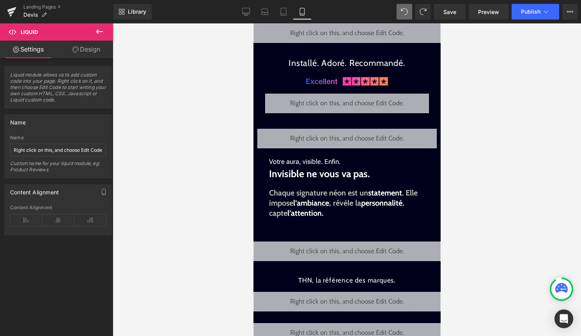
click at [356, 136] on div "Liquid" at bounding box center [346, 138] width 179 height 19
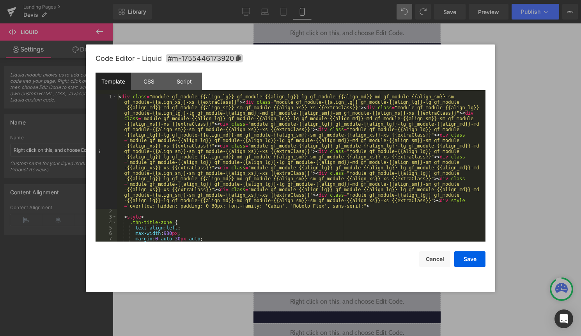
scroll to position [0, 0]
click at [476, 264] on button "Save" at bounding box center [469, 259] width 31 height 16
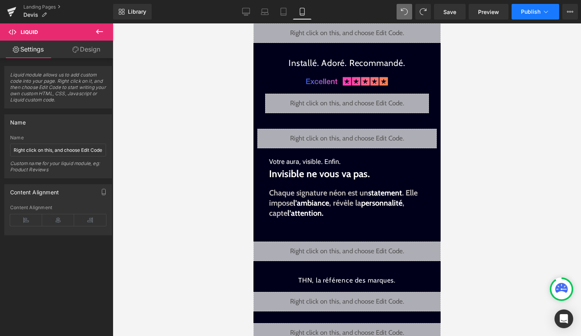
click at [531, 14] on span "Publish" at bounding box center [530, 12] width 19 height 6
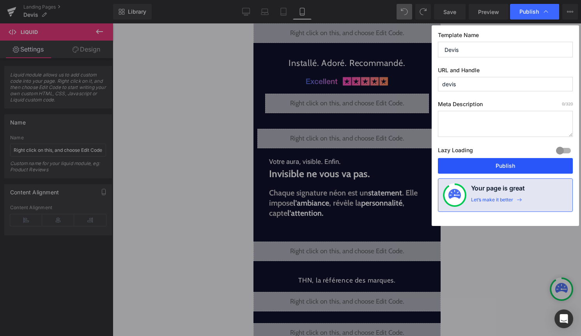
click at [501, 168] on button "Publish" at bounding box center [505, 166] width 135 height 16
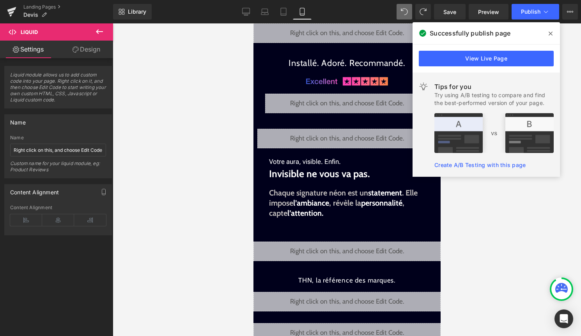
click at [552, 39] on span at bounding box center [550, 33] width 12 height 12
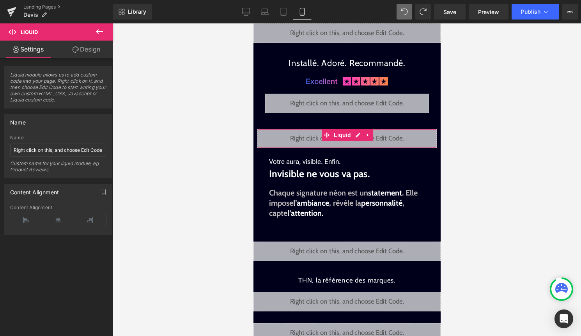
click at [357, 136] on div "Liquid" at bounding box center [346, 138] width 179 height 19
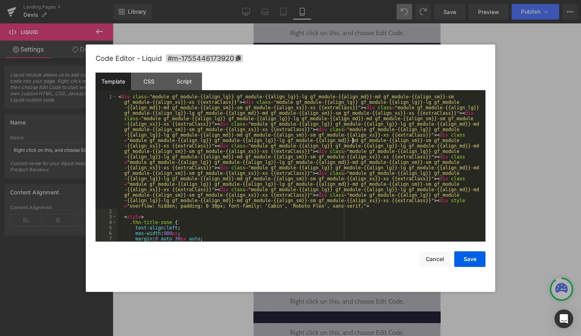
click at [353, 138] on div "< div class = "module gf_module-{{align_lg}} gf_module-{{align_lg}}-lg gf_modul…" at bounding box center [299, 227] width 365 height 267
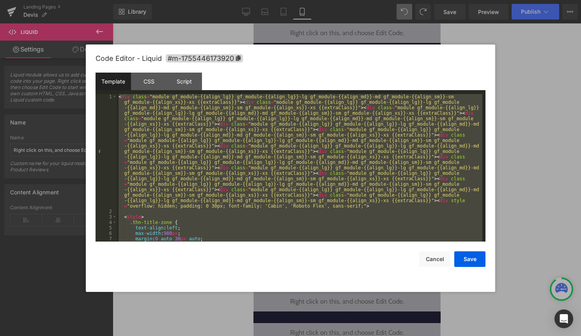
click at [260, 193] on div "< div class = "module gf_module-{{align_lg}} gf_module-{{align_lg}}-lg gf_modul…" at bounding box center [299, 227] width 365 height 267
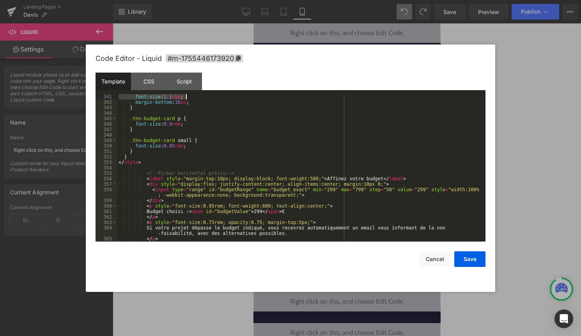
scroll to position [1965, 0]
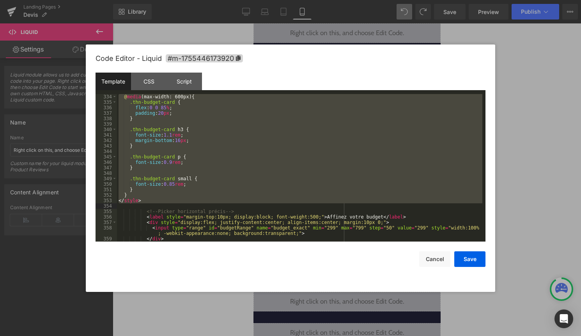
drag, startPoint x: 141, startPoint y: 135, endPoint x: 216, endPoint y: 204, distance: 101.8
click at [216, 204] on div "@ media (max-width: 600px) { .thn-budget-card { flex : 0 0 85 % ; padding : 20 …" at bounding box center [299, 173] width 365 height 158
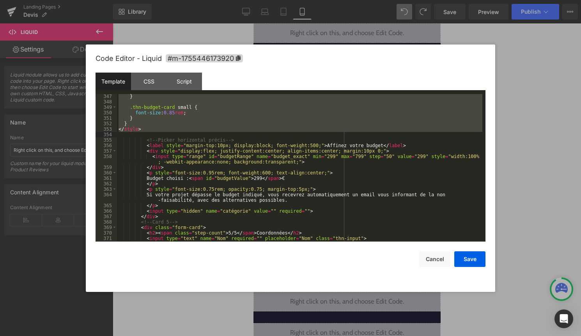
scroll to position [2058, 0]
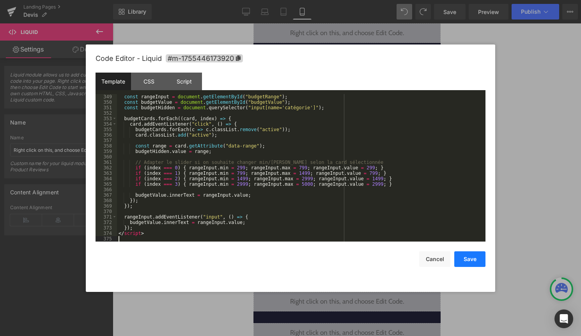
click at [463, 260] on button "Save" at bounding box center [469, 259] width 31 height 16
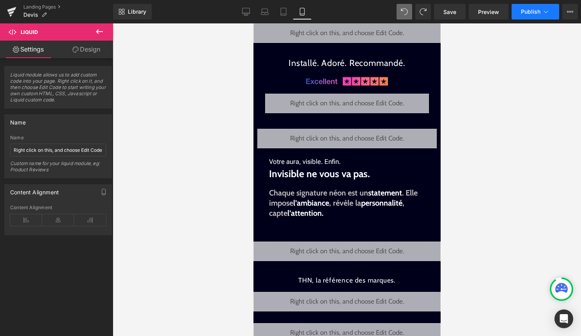
click at [523, 19] on div "Library Mobile Desktop Laptop Tablet Mobile Save Preview Publish Scheduled View…" at bounding box center [347, 11] width 468 height 23
click at [531, 12] on span "Publish" at bounding box center [530, 12] width 19 height 6
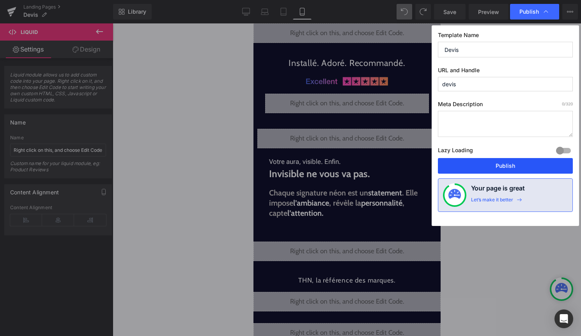
click at [498, 166] on button "Publish" at bounding box center [505, 166] width 135 height 16
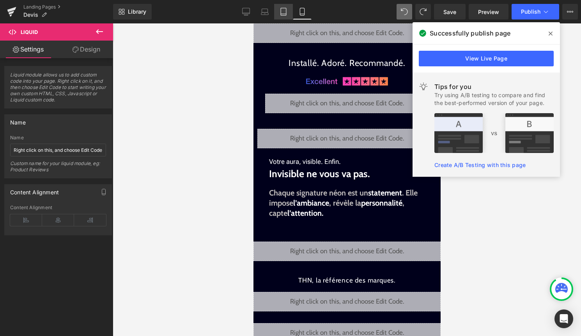
click at [282, 12] on icon at bounding box center [284, 12] width 8 height 8
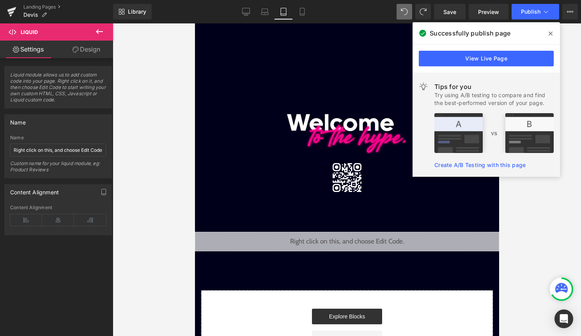
scroll to position [0, 0]
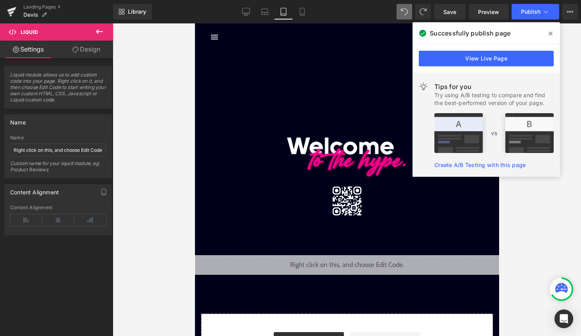
click at [358, 260] on div "Liquid" at bounding box center [347, 264] width 304 height 19
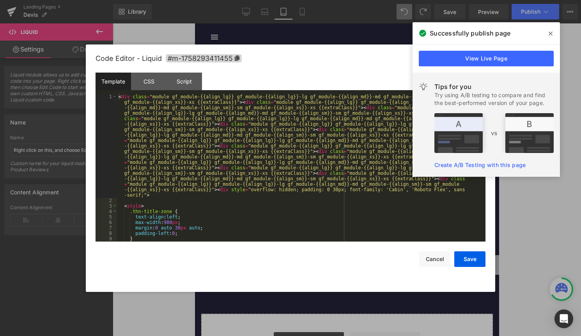
click at [312, 224] on div "< div class = "module gf_module-{{align_lg}} gf_module-{{align_lg}}-lg gf_modul…" at bounding box center [299, 222] width 365 height 257
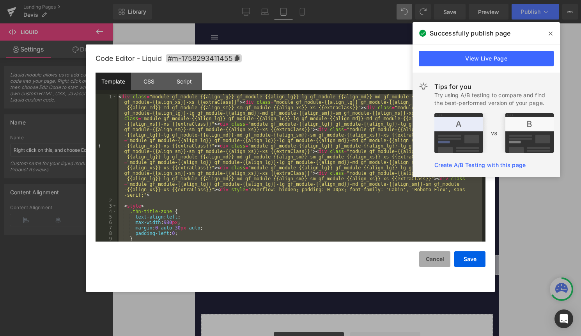
click at [438, 260] on button "Cancel" at bounding box center [434, 259] width 31 height 16
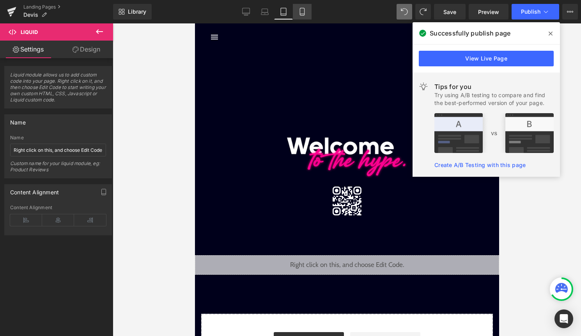
click at [304, 7] on link "Mobile" at bounding box center [302, 12] width 19 height 16
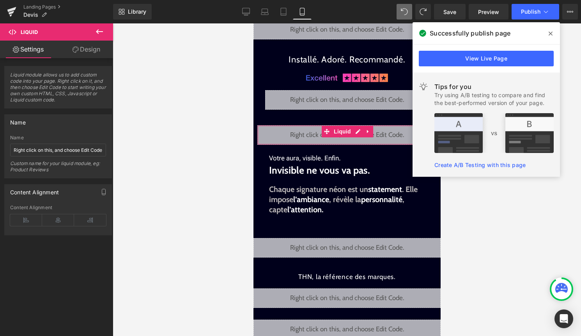
click at [356, 132] on div "Liquid" at bounding box center [346, 134] width 179 height 19
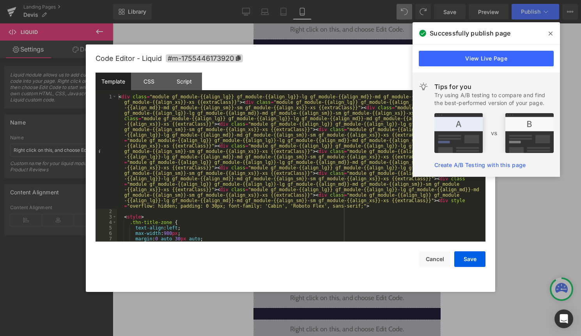
click at [549, 34] on icon at bounding box center [551, 33] width 4 height 6
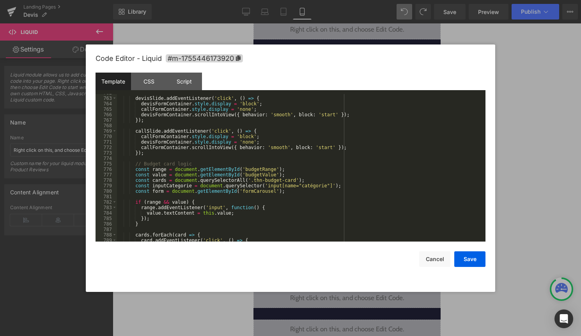
scroll to position [4391, 0]
click at [433, 260] on button "Cancel" at bounding box center [434, 259] width 31 height 16
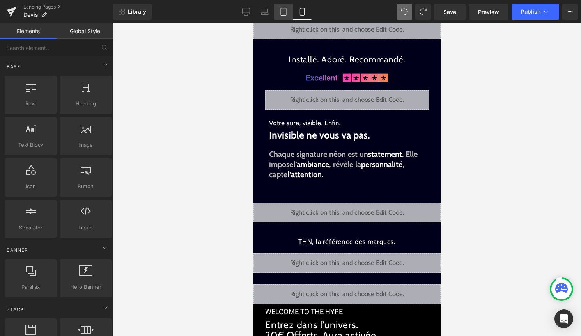
click at [285, 11] on icon at bounding box center [284, 12] width 8 height 8
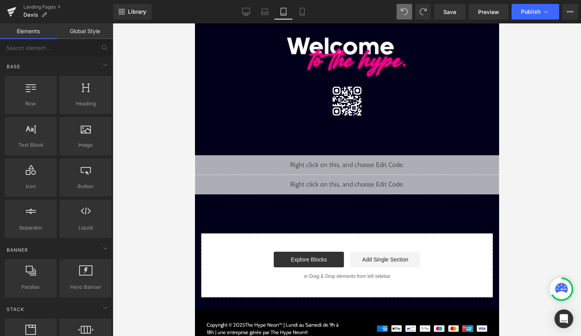
scroll to position [112, 0]
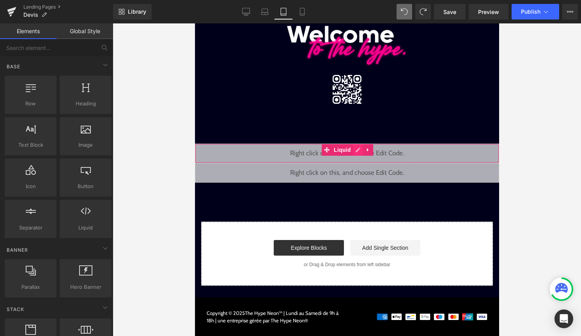
click at [353, 146] on div "Liquid" at bounding box center [347, 152] width 304 height 19
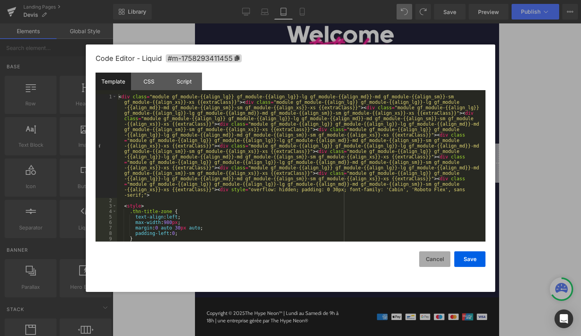
click at [433, 258] on button "Cancel" at bounding box center [434, 259] width 31 height 16
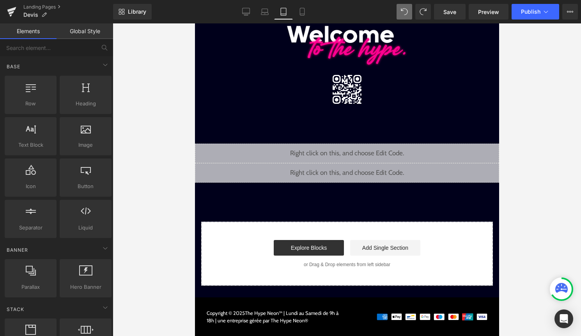
click at [87, 31] on link "Global Style" at bounding box center [85, 31] width 57 height 16
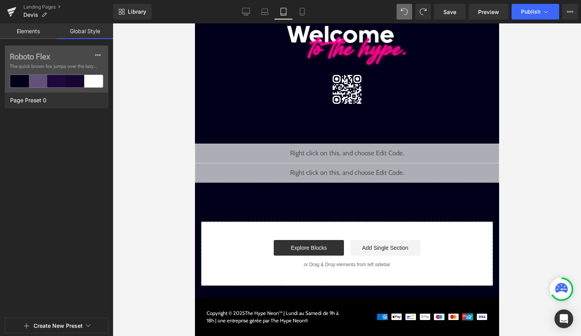
click at [29, 32] on link "Elements" at bounding box center [28, 31] width 57 height 16
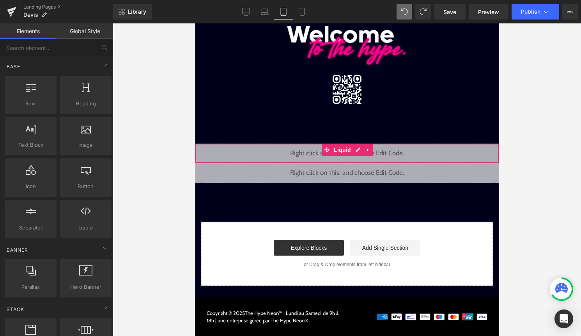
click at [258, 152] on div "Liquid" at bounding box center [347, 152] width 304 height 19
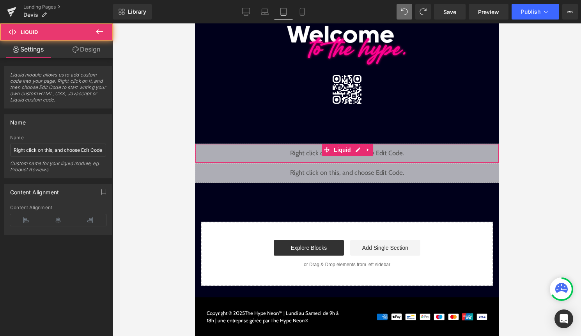
click at [87, 50] on link "Design" at bounding box center [86, 50] width 57 height 18
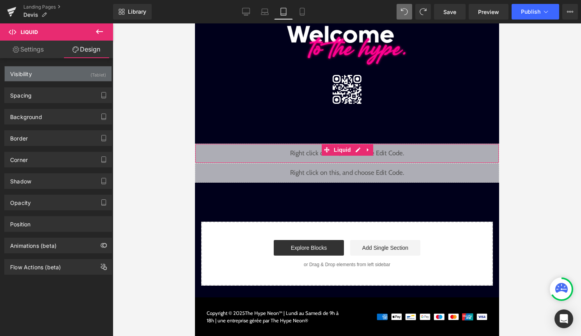
click at [93, 73] on div "(Tablet)" at bounding box center [98, 72] width 16 height 13
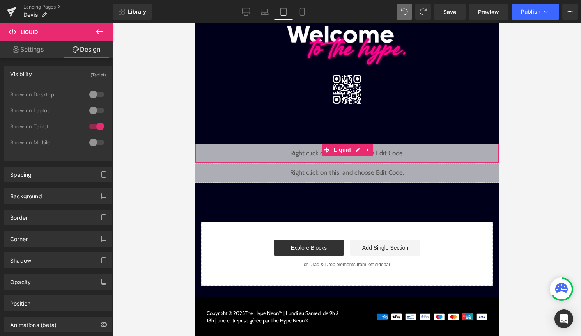
click at [94, 142] on div at bounding box center [96, 142] width 19 height 12
click at [94, 127] on div at bounding box center [96, 126] width 19 height 12
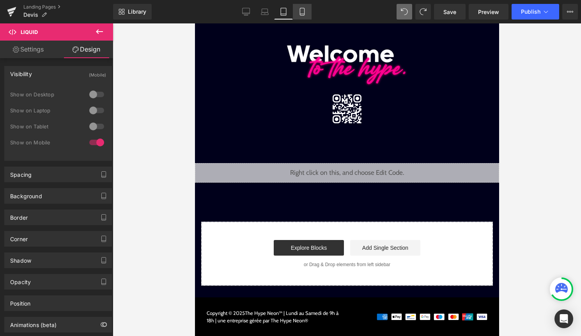
click at [298, 15] on link "Mobile" at bounding box center [302, 12] width 19 height 16
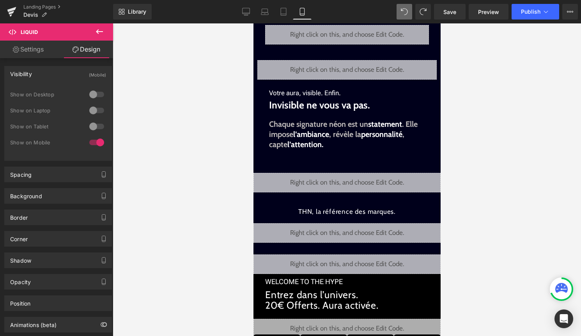
scroll to position [27, 0]
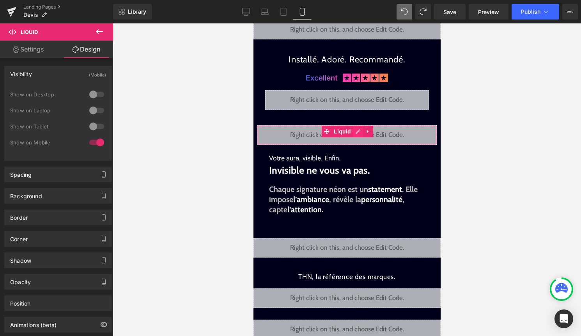
click at [358, 131] on div "Liquid" at bounding box center [346, 134] width 179 height 19
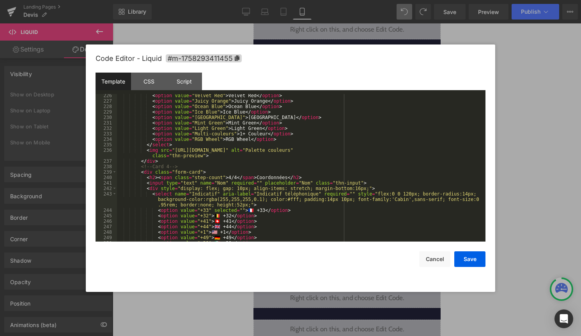
scroll to position [1381, 0]
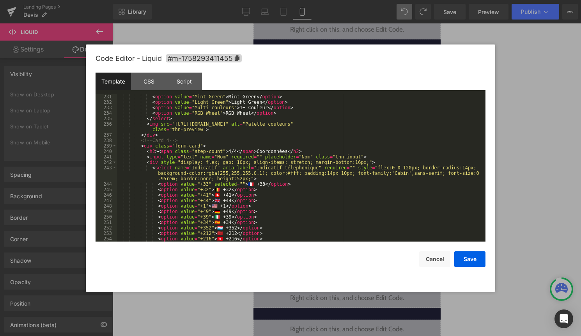
click at [172, 138] on div "< option value = "Mint Green" > Mint Green </ option > < option value = "Light …" at bounding box center [299, 173] width 365 height 158
click at [172, 135] on div "< option value = "Mint Green" > Mint Green </ option > < option value = "Light …" at bounding box center [299, 173] width 365 height 158
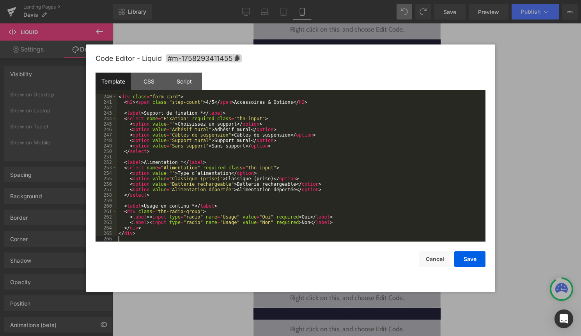
scroll to position [1520, 0]
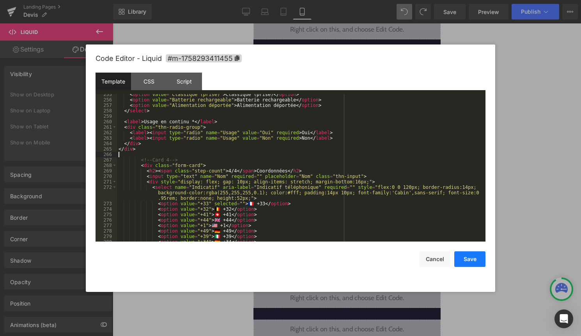
click at [469, 262] on button "Save" at bounding box center [469, 259] width 31 height 16
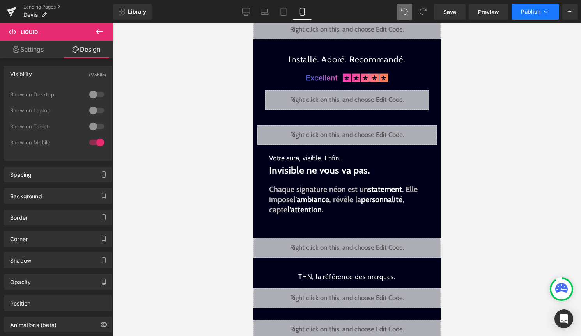
click at [533, 9] on span "Publish" at bounding box center [530, 12] width 19 height 6
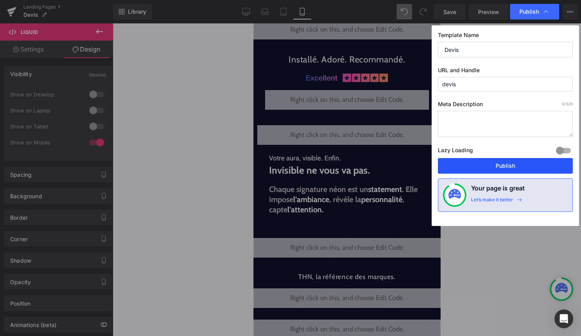
click at [477, 169] on button "Publish" at bounding box center [505, 166] width 135 height 16
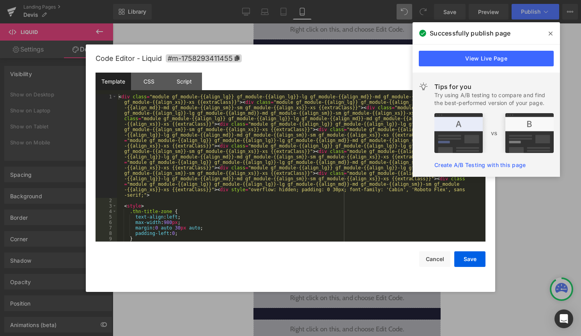
click at [356, 132] on div "Liquid" at bounding box center [346, 134] width 179 height 19
click at [547, 31] on span at bounding box center [550, 33] width 12 height 12
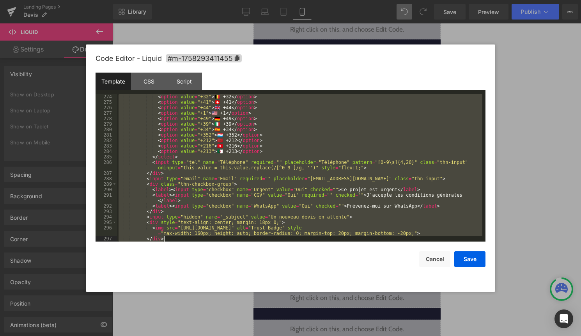
scroll to position [1697, 0]
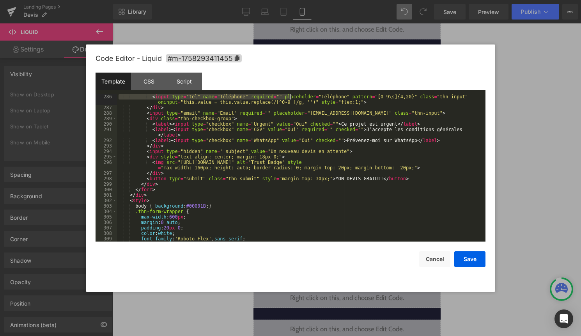
drag, startPoint x: 142, startPoint y: 125, endPoint x: 291, endPoint y: 98, distance: 151.3
click at [291, 98] on div "< input type = "tel" name = "Téléphone" required = "" placeholder = "Téléphone"…" at bounding box center [299, 176] width 365 height 164
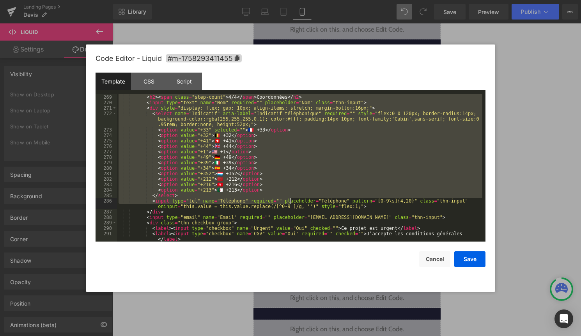
scroll to position [1593, 0]
click at [273, 145] on div "< div class = "form-card" > < h2 > < span class = "step-count" > 4/4 </ span > …" at bounding box center [299, 171] width 365 height 164
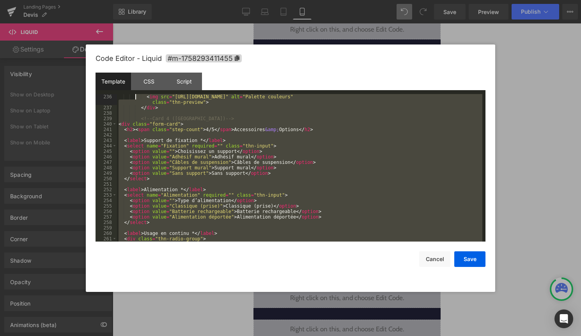
scroll to position [1381, 0]
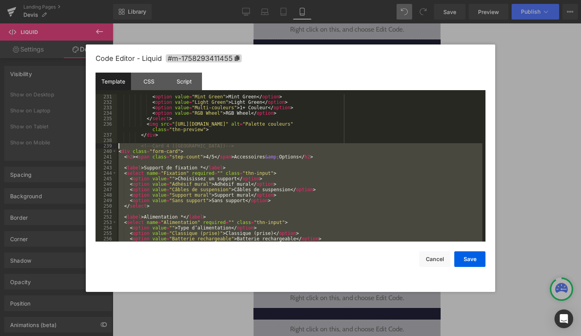
drag, startPoint x: 138, startPoint y: 207, endPoint x: 117, endPoint y: 146, distance: 64.5
click at [117, 146] on div "< option value = "Mint Green" > Mint Green </ option > < option value = "Light …" at bounding box center [299, 173] width 365 height 158
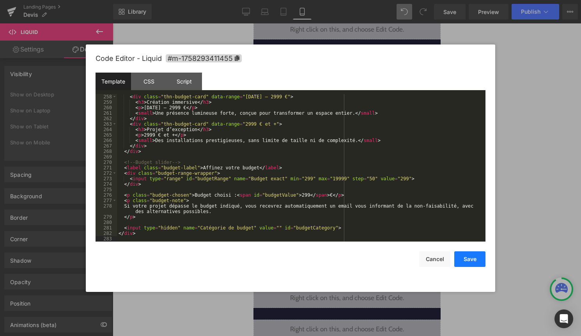
click at [466, 254] on button "Save" at bounding box center [469, 259] width 31 height 16
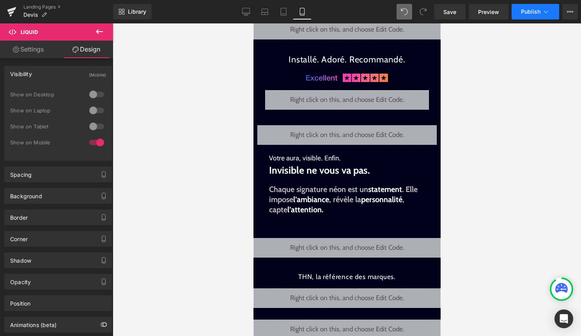
click at [539, 8] on button "Publish" at bounding box center [536, 12] width 48 height 16
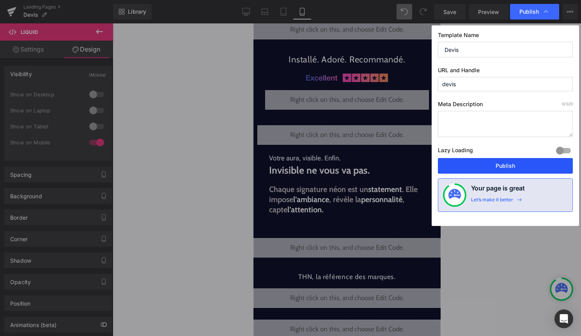
click at [501, 164] on button "Publish" at bounding box center [505, 166] width 135 height 16
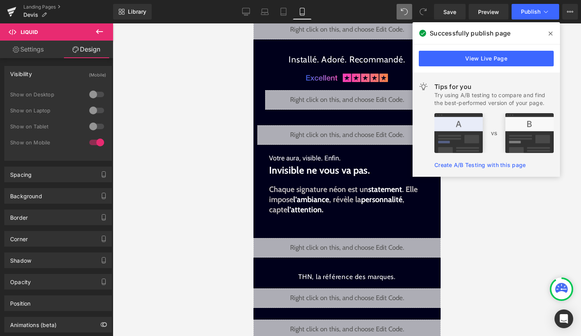
click at [550, 32] on icon at bounding box center [551, 33] width 4 height 6
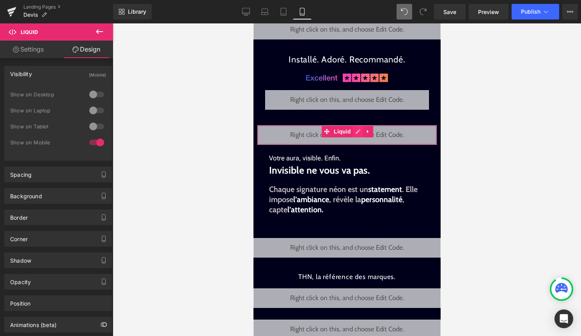
click at [356, 133] on div "Liquid" at bounding box center [346, 134] width 179 height 19
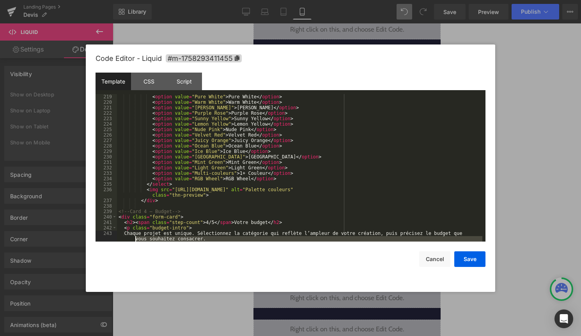
scroll to position [1392, 0]
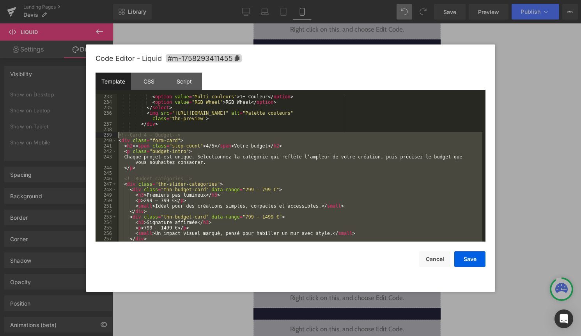
drag, startPoint x: 137, startPoint y: 205, endPoint x: 107, endPoint y: 133, distance: 78.5
click at [107, 133] on pre "233 234 235 236 237 238 239 240 241 242 243 244 245 246 247 248 249 250 251 252…" at bounding box center [291, 167] width 390 height 147
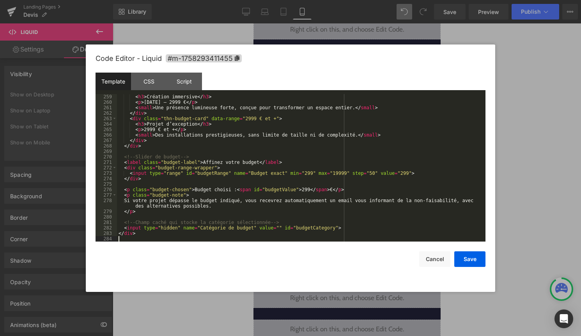
scroll to position [1545, 0]
click at [466, 256] on button "Save" at bounding box center [469, 259] width 31 height 16
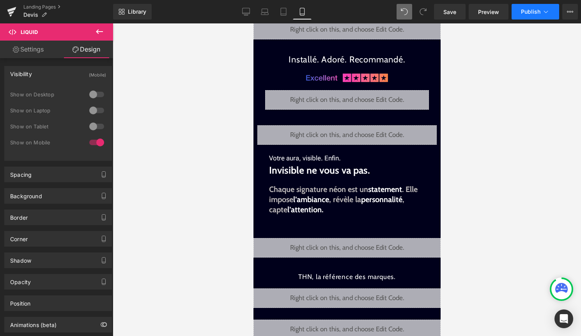
click at [535, 13] on span "Publish" at bounding box center [530, 12] width 19 height 6
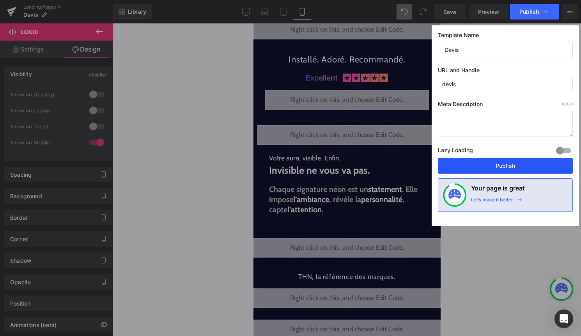
click at [531, 162] on button "Publish" at bounding box center [505, 166] width 135 height 16
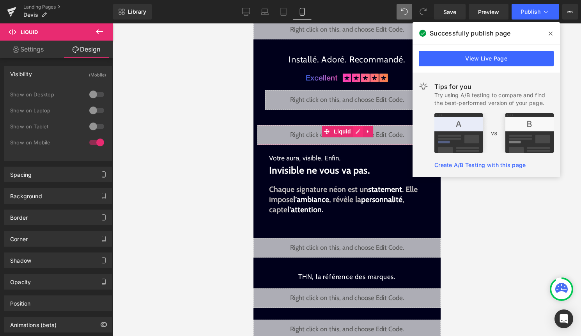
click at [357, 134] on div "Liquid" at bounding box center [346, 134] width 179 height 19
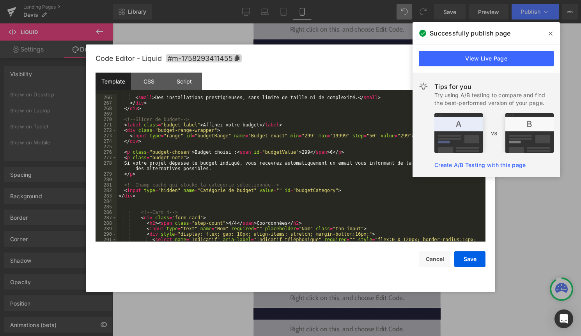
scroll to position [1580, 0]
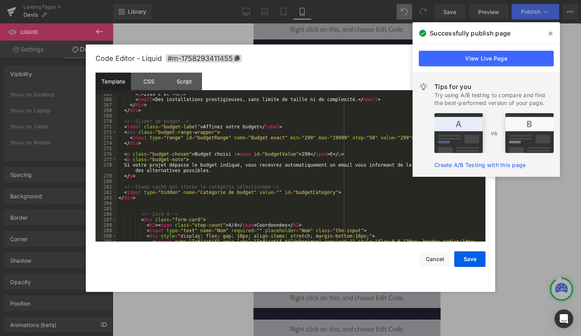
click at [184, 201] on div "< p > 2999 € et + </ p > < small > Des installations prestigieuses, sans limite…" at bounding box center [299, 175] width 365 height 169
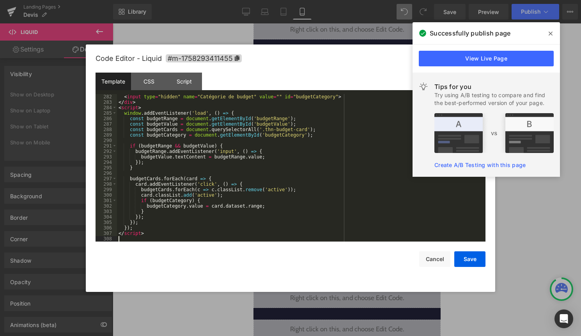
scroll to position [1676, 0]
click at [476, 262] on button "Save" at bounding box center [469, 259] width 31 height 16
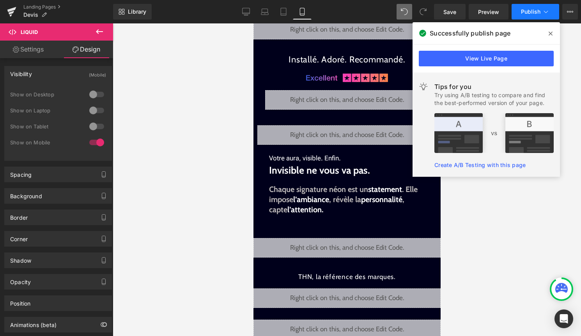
click at [545, 14] on icon at bounding box center [546, 12] width 8 height 8
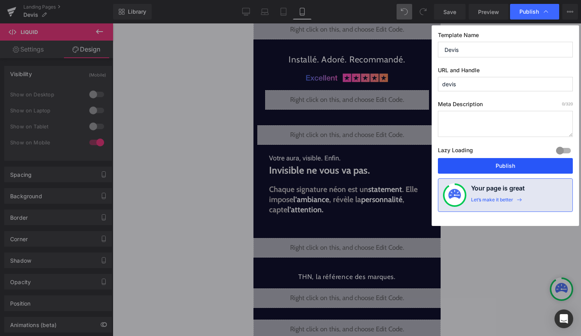
click at [503, 168] on button "Publish" at bounding box center [505, 166] width 135 height 16
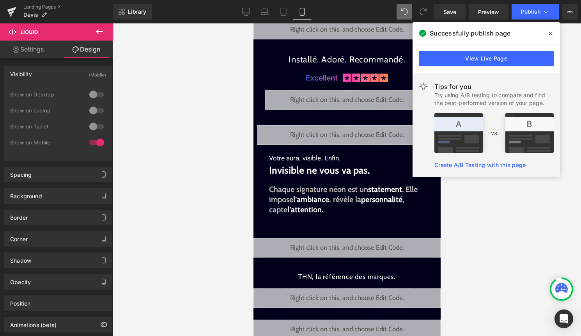
click at [551, 32] on icon at bounding box center [551, 34] width 4 height 4
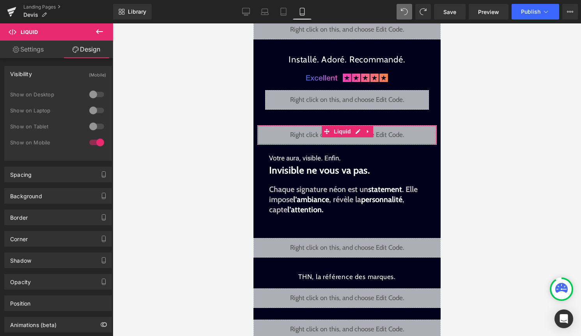
click at [358, 132] on div "Liquid" at bounding box center [346, 134] width 179 height 19
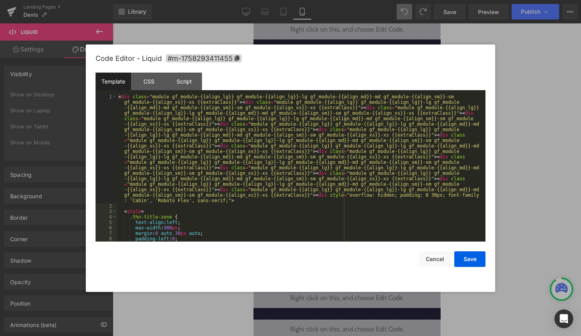
click at [333, 159] on div "< div class = "module gf_module-{{align_lg}} gf_module-{{align_lg}}-lg gf_modul…" at bounding box center [299, 225] width 365 height 262
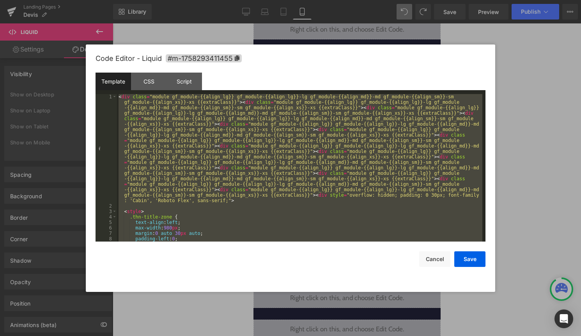
click at [191, 200] on div "< div class = "module gf_module-{{align_lg}} gf_module-{{align_lg}}-lg gf_modul…" at bounding box center [299, 225] width 365 height 262
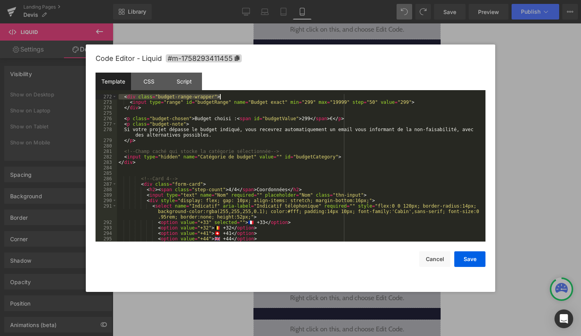
scroll to position [1583, 0]
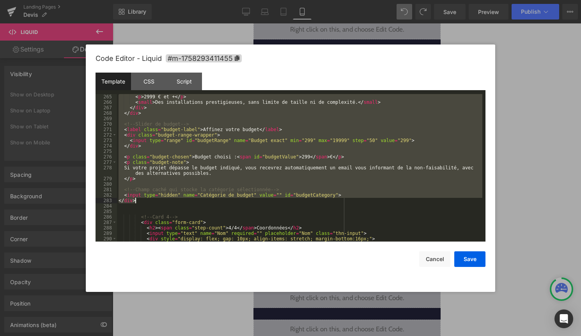
drag, startPoint x: 119, startPoint y: 145, endPoint x: 175, endPoint y: 203, distance: 80.5
click at [175, 203] on div "< p > 2999 € et + </ p > < small > Des installations prestigieuses, sans limite…" at bounding box center [299, 178] width 365 height 169
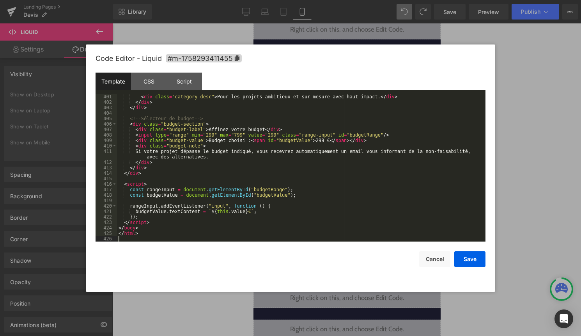
scroll to position [2325, 0]
click at [469, 260] on button "Save" at bounding box center [469, 259] width 31 height 16
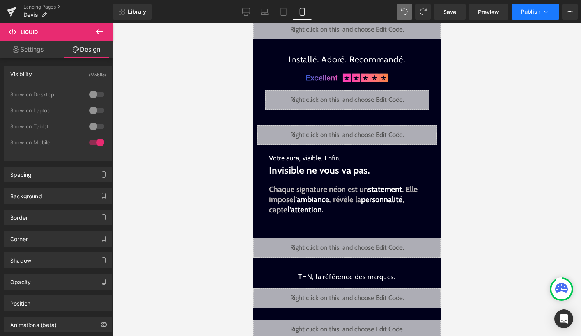
click at [535, 11] on span "Publish" at bounding box center [530, 12] width 19 height 6
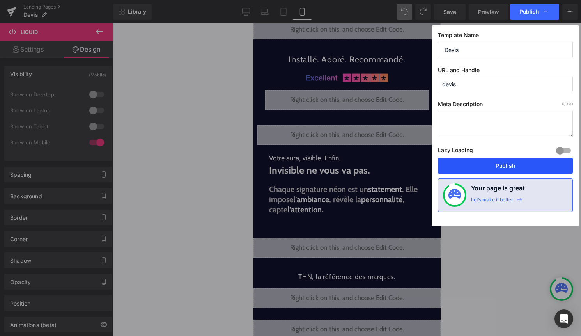
click at [507, 168] on button "Publish" at bounding box center [505, 166] width 135 height 16
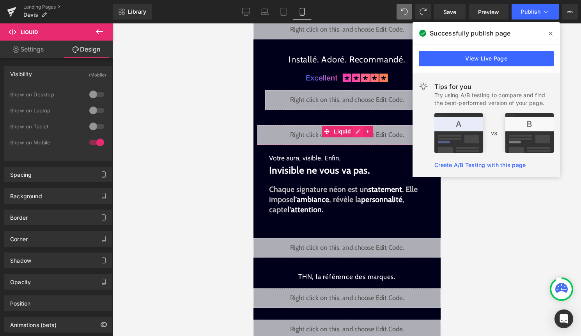
click at [357, 132] on div "Liquid" at bounding box center [346, 134] width 179 height 19
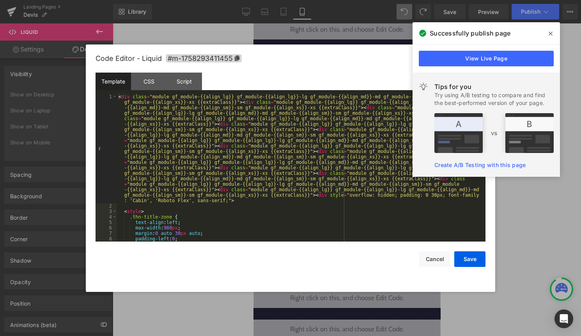
click at [552, 32] on span at bounding box center [550, 33] width 12 height 12
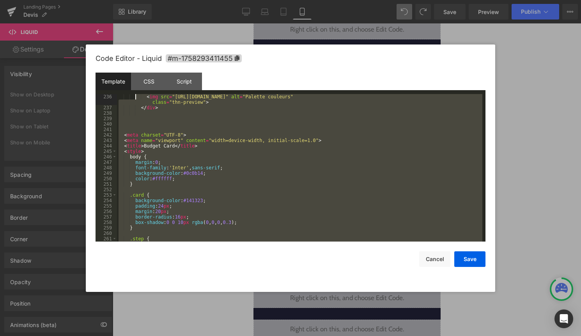
scroll to position [1414, 0]
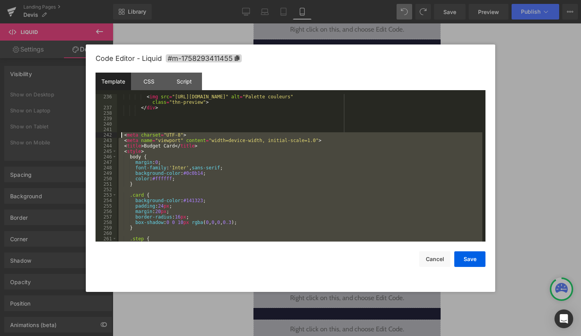
drag, startPoint x: 152, startPoint y: 142, endPoint x: 120, endPoint y: 133, distance: 33.6
click at [120, 133] on div "< img src = "[URL][DOMAIN_NAME]" alt = "Palette couleurs" class = "thn-preview"…" at bounding box center [299, 176] width 365 height 164
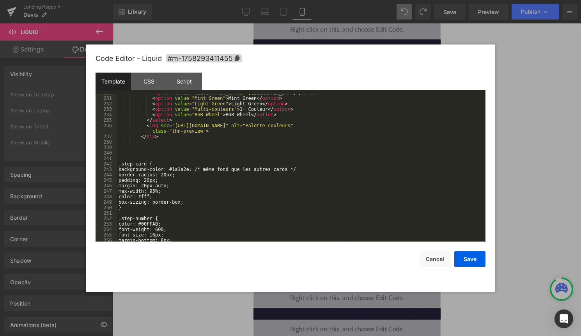
scroll to position [2382, 0]
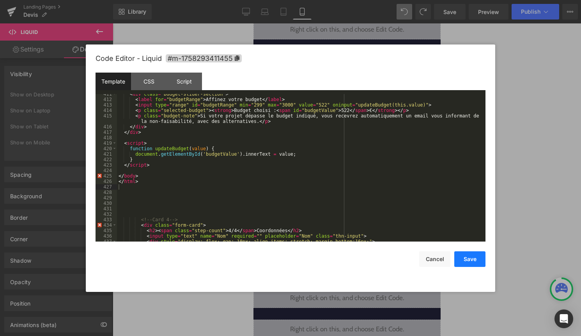
click at [469, 260] on button "Save" at bounding box center [469, 259] width 31 height 16
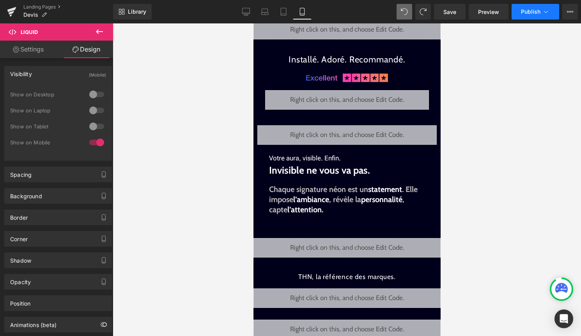
click at [532, 19] on button "Publish" at bounding box center [536, 12] width 48 height 16
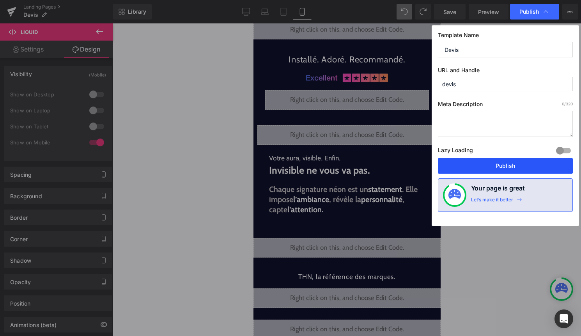
click at [511, 165] on button "Publish" at bounding box center [505, 166] width 135 height 16
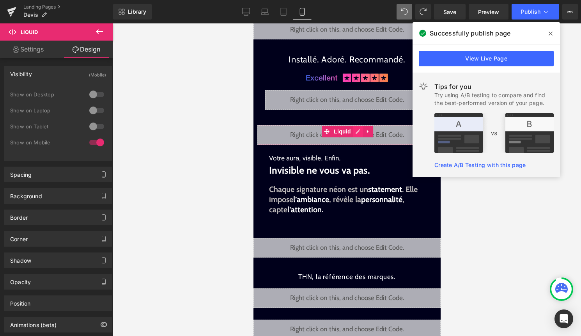
click at [359, 131] on div "Liquid" at bounding box center [346, 134] width 179 height 19
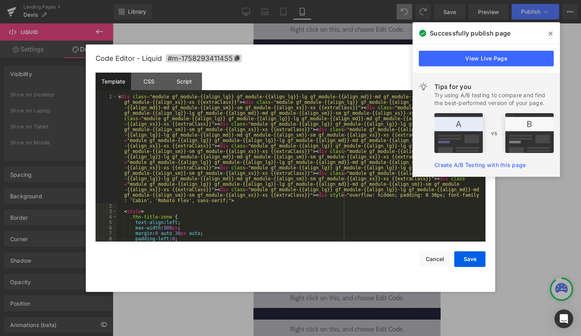
click at [323, 165] on div "< div class = "module gf_module-{{align_lg}} gf_module-{{align_lg}}-lg gf_modul…" at bounding box center [299, 225] width 365 height 262
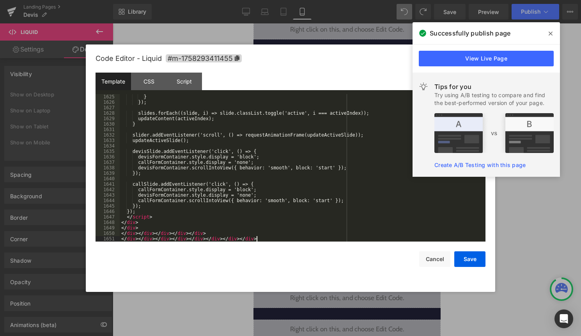
scroll to position [9301, 0]
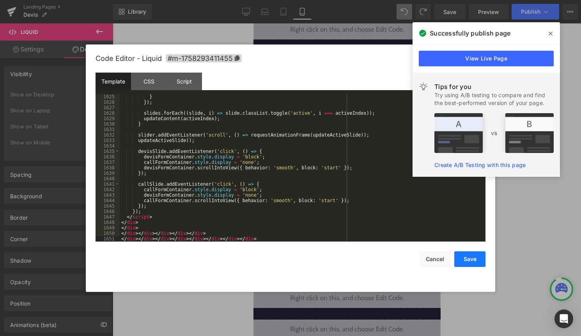
click at [481, 258] on button "Save" at bounding box center [469, 259] width 31 height 16
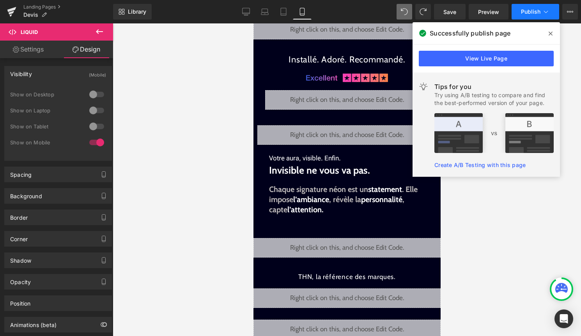
click at [524, 14] on span "Publish" at bounding box center [530, 12] width 19 height 6
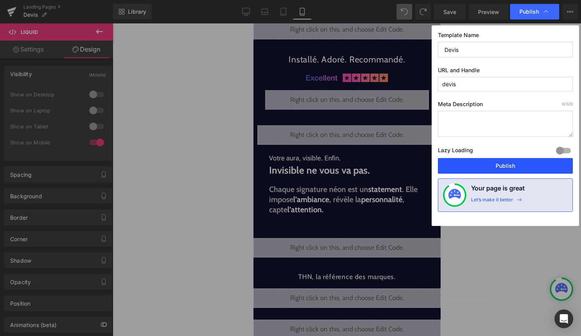
click at [490, 165] on button "Publish" at bounding box center [505, 166] width 135 height 16
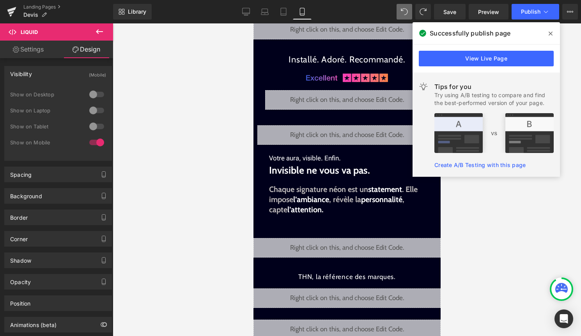
click at [551, 37] on span at bounding box center [550, 33] width 12 height 12
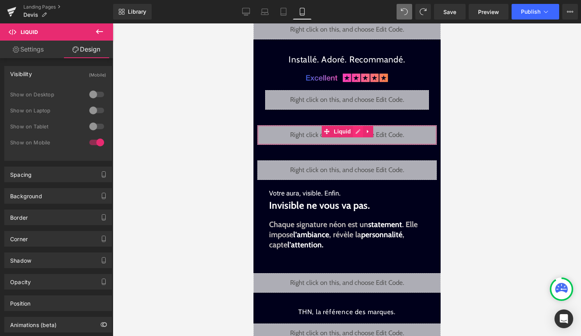
click at [359, 130] on div "Liquid" at bounding box center [346, 134] width 179 height 19
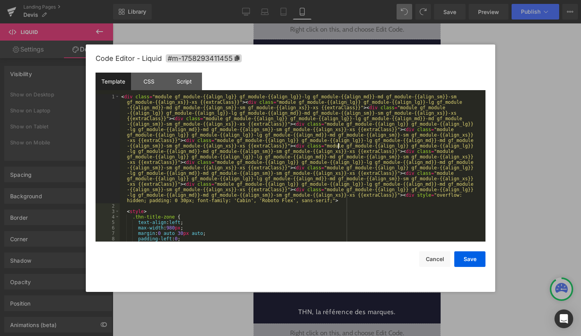
click at [339, 146] on div "< div class = "module gf_module-{{align_lg}} gf_module-{{align_lg}}-lg gf_modul…" at bounding box center [301, 225] width 363 height 262
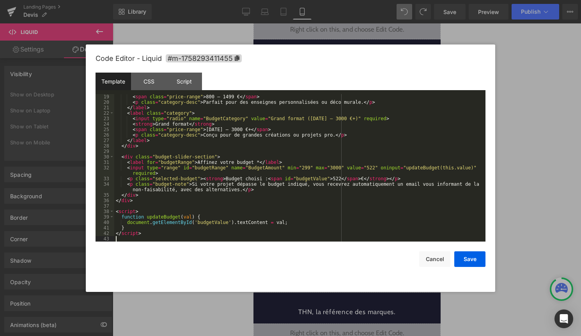
scroll to position [104, 0]
click at [462, 258] on button "Save" at bounding box center [469, 259] width 31 height 16
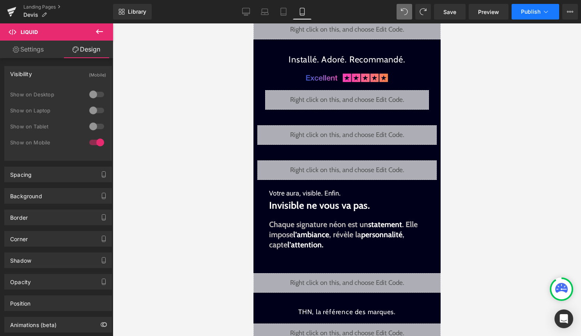
click at [533, 8] on button "Publish" at bounding box center [536, 12] width 48 height 16
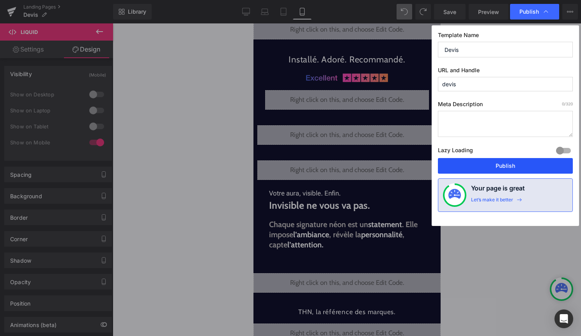
click at [492, 166] on button "Publish" at bounding box center [505, 166] width 135 height 16
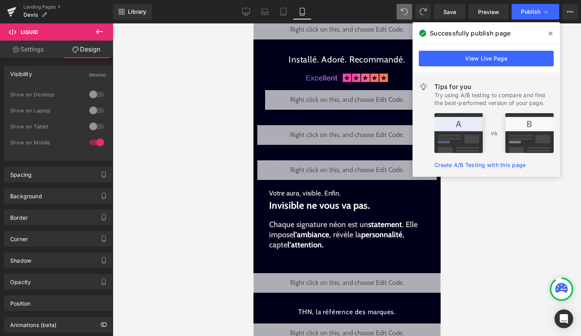
click at [352, 130] on div "Liquid" at bounding box center [346, 134] width 179 height 19
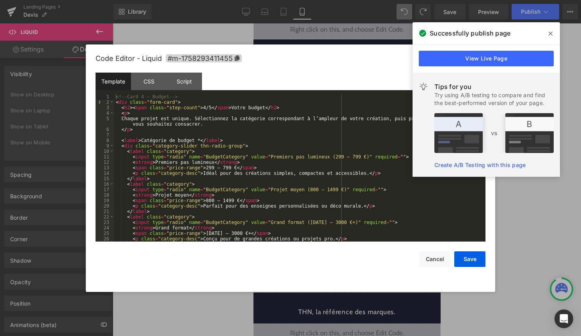
click at [550, 31] on icon at bounding box center [551, 33] width 4 height 6
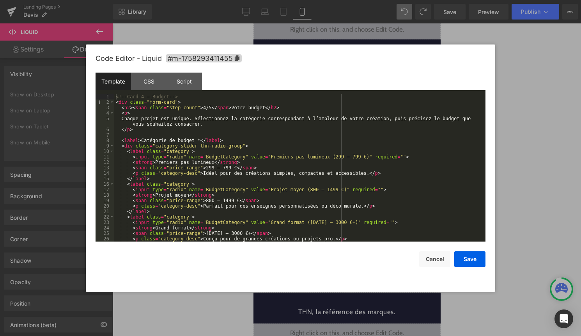
click at [364, 175] on div "<!-- Card 4 – Budget --> < div class = "form-card" > < h2 > < span class = "ste…" at bounding box center [298, 173] width 368 height 158
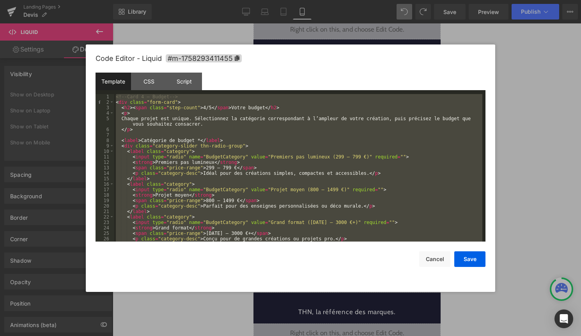
scroll to position [126, 0]
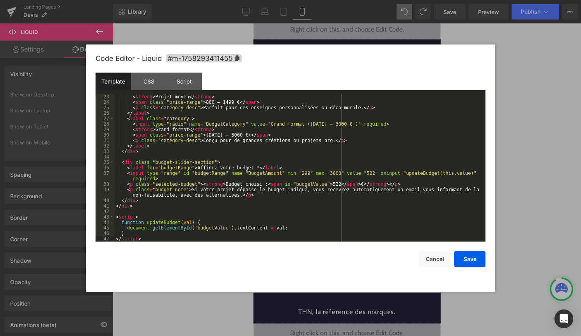
click at [474, 268] on div "Code Editor - Liquid #m-1758293411455 Template CSS Script Data 23 24 25 26 27 2…" at bounding box center [291, 167] width 390 height 247
click at [481, 255] on button "Save" at bounding box center [469, 259] width 31 height 16
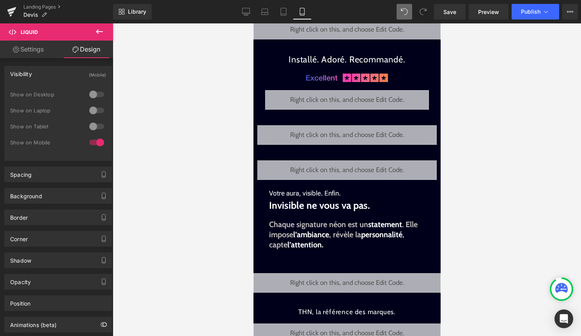
click at [549, 20] on div "Library Mobile Desktop Laptop Tablet Mobile Save Preview Publish Scheduled View…" at bounding box center [347, 11] width 468 height 23
click at [549, 15] on icon at bounding box center [546, 12] width 8 height 8
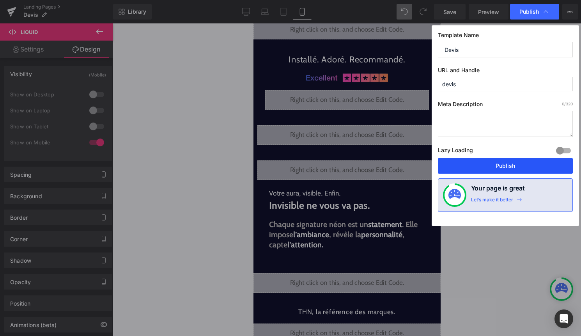
click at [507, 163] on button "Publish" at bounding box center [505, 166] width 135 height 16
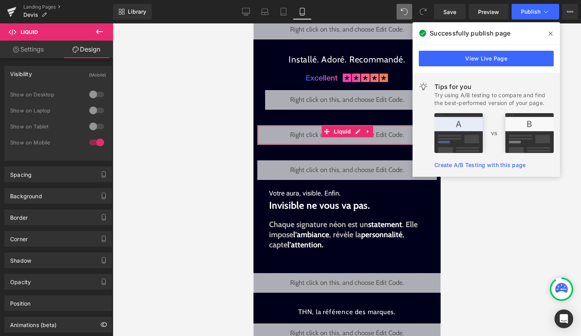
click at [357, 133] on div "Liquid" at bounding box center [346, 134] width 179 height 19
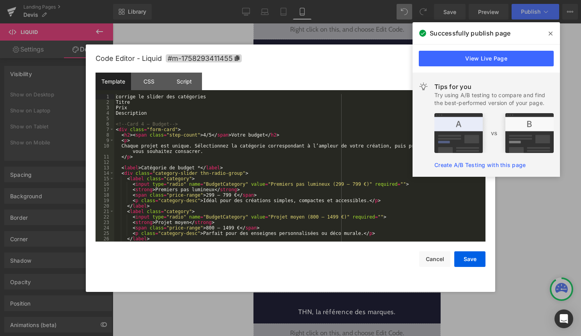
click at [326, 177] on div "corrige le slider des catégories Titre Prix Description <!-- Card 4 – Budget --…" at bounding box center [298, 173] width 368 height 158
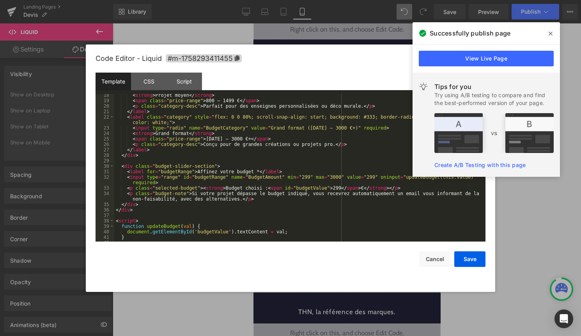
scroll to position [0, 0]
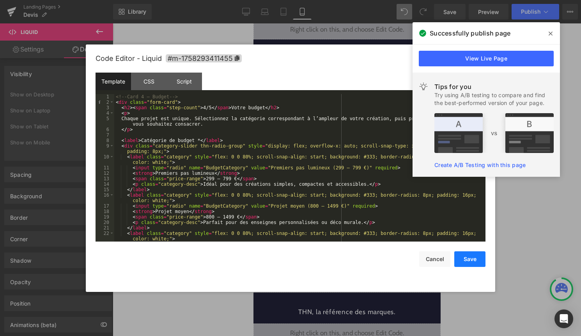
click at [466, 257] on button "Save" at bounding box center [469, 259] width 31 height 16
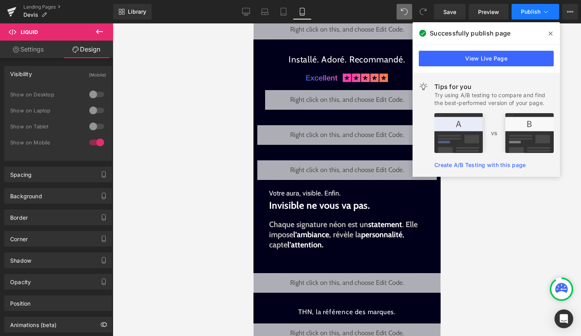
click at [533, 14] on span "Publish" at bounding box center [530, 12] width 19 height 6
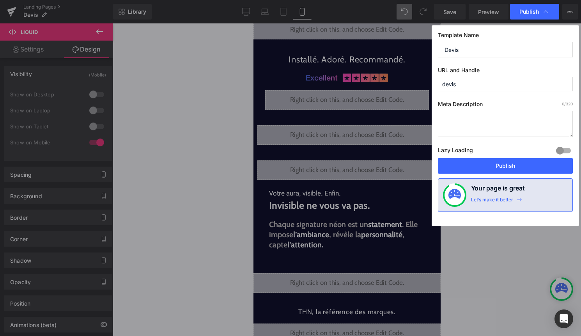
click at [533, 14] on span "Publish" at bounding box center [528, 11] width 19 height 7
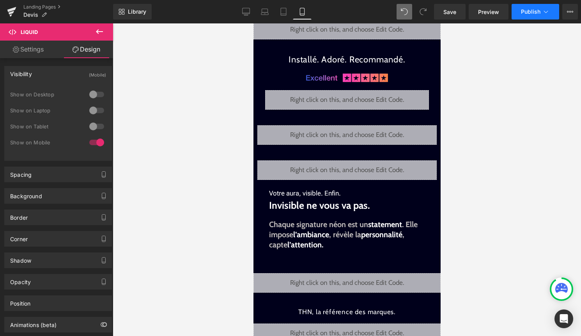
click at [538, 7] on button "Publish" at bounding box center [536, 12] width 48 height 16
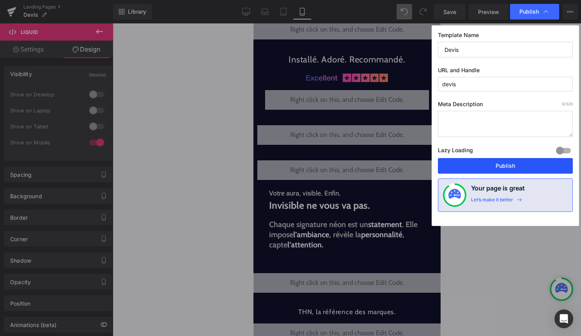
click at [522, 166] on button "Publish" at bounding box center [505, 166] width 135 height 16
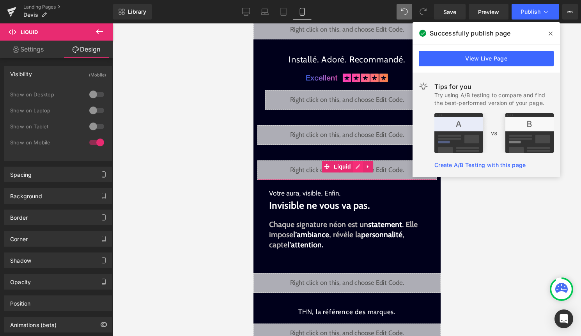
click at [358, 166] on div "Liquid" at bounding box center [346, 169] width 179 height 19
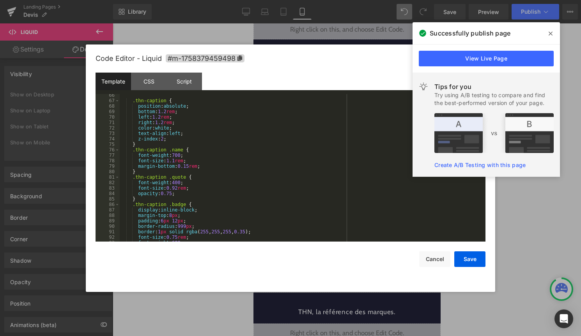
scroll to position [460, 0]
click at [549, 31] on icon at bounding box center [551, 33] width 4 height 6
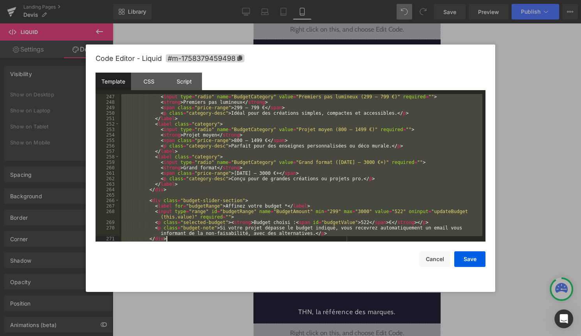
scroll to position [1566, 0]
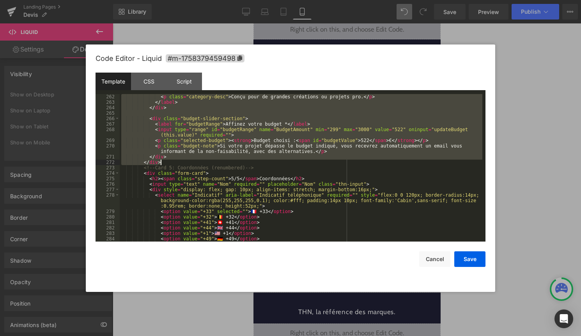
drag, startPoint x: 138, startPoint y: 120, endPoint x: 214, endPoint y: 161, distance: 86.8
click at [214, 161] on div "< p class = "category-desc" > Conçu pour de grandes créations ou projets pro. <…" at bounding box center [301, 173] width 363 height 158
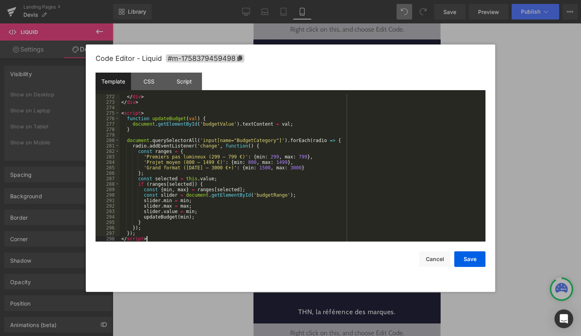
scroll to position [1654, 0]
click at [463, 259] on button "Save" at bounding box center [469, 259] width 31 height 16
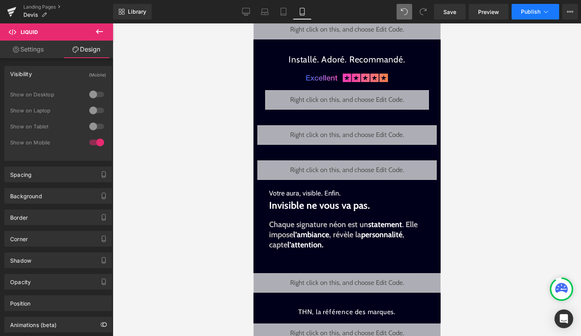
click at [548, 14] on icon at bounding box center [546, 12] width 8 height 8
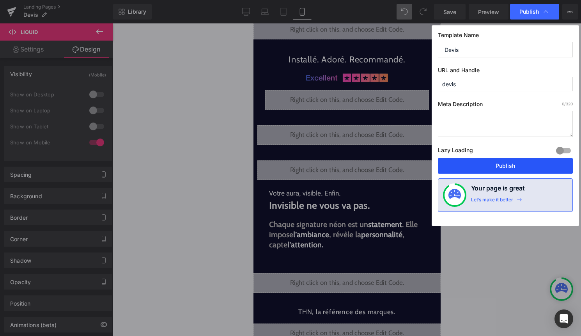
click at [517, 164] on button "Publish" at bounding box center [505, 166] width 135 height 16
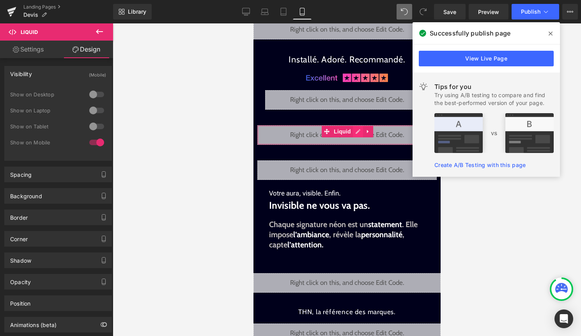
click at [358, 132] on div "Liquid" at bounding box center [346, 134] width 179 height 19
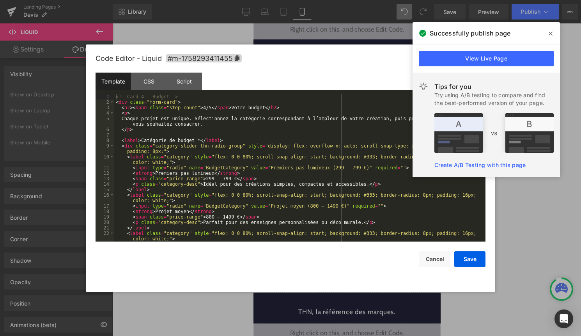
click at [311, 189] on div "<!-- Card 4 – Budget --> < div class = "form-card" > < h2 > < span class = "ste…" at bounding box center [298, 173] width 368 height 158
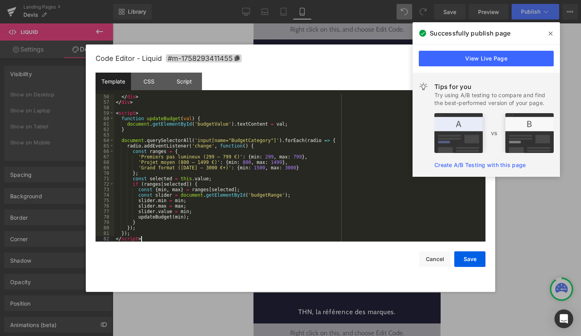
scroll to position [355, 0]
click at [469, 260] on button "Save" at bounding box center [469, 259] width 31 height 16
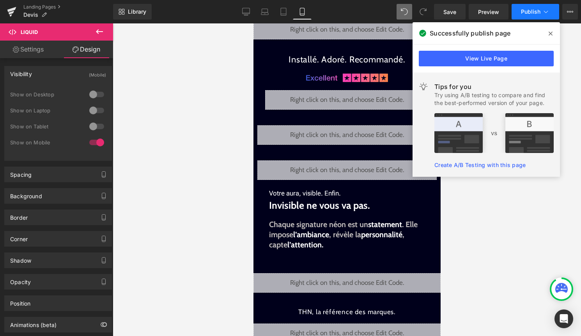
click at [545, 16] on button "Publish" at bounding box center [536, 12] width 48 height 16
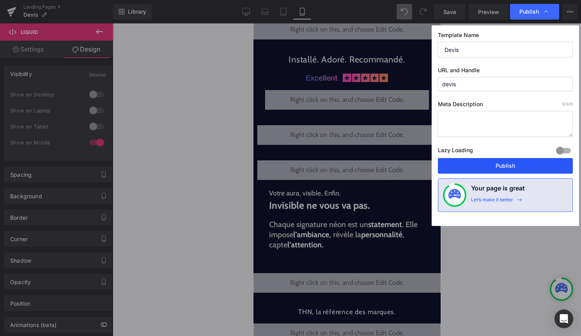
click at [518, 163] on button "Publish" at bounding box center [505, 166] width 135 height 16
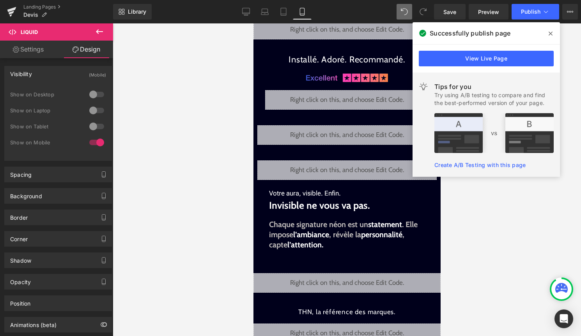
click at [552, 32] on icon at bounding box center [551, 34] width 4 height 4
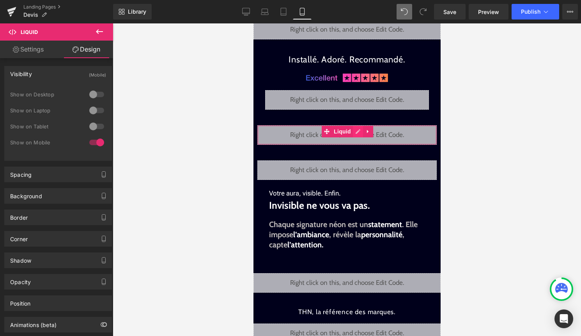
click at [354, 128] on div "Liquid" at bounding box center [346, 134] width 179 height 19
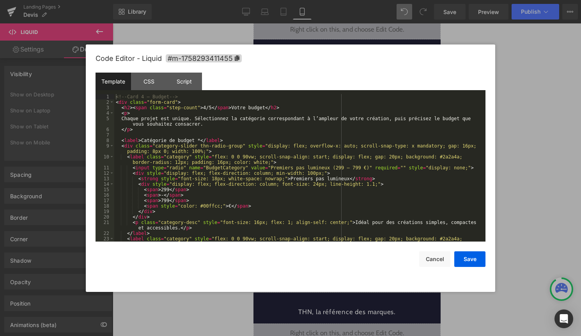
click at [338, 146] on div "<!-- Card 4 – Budget --> < div class = "form-card" > < h2 > < span class = "ste…" at bounding box center [298, 176] width 368 height 164
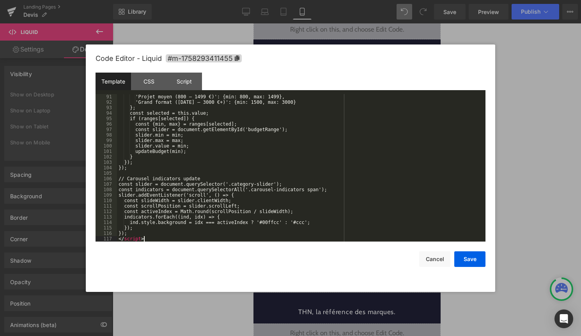
scroll to position [562, 0]
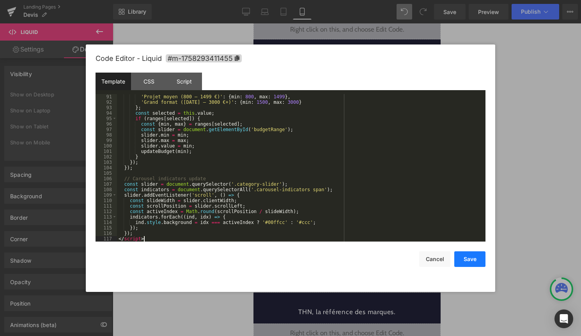
click at [466, 256] on button "Save" at bounding box center [469, 259] width 31 height 16
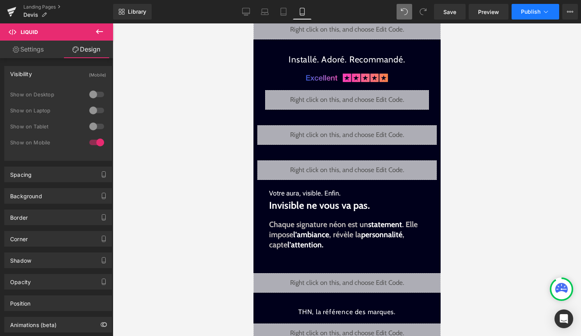
click at [543, 11] on icon at bounding box center [546, 12] width 8 height 8
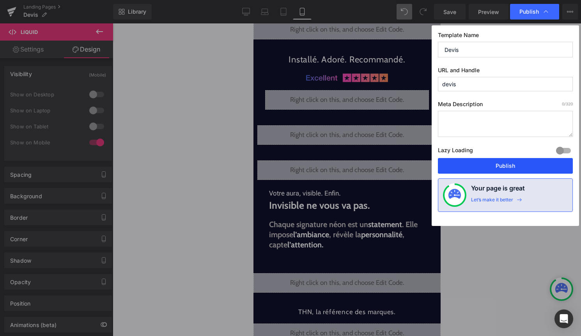
click at [475, 168] on button "Publish" at bounding box center [505, 166] width 135 height 16
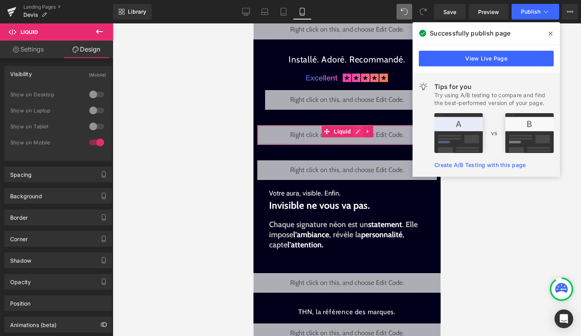
click at [356, 133] on div "Liquid" at bounding box center [346, 134] width 179 height 19
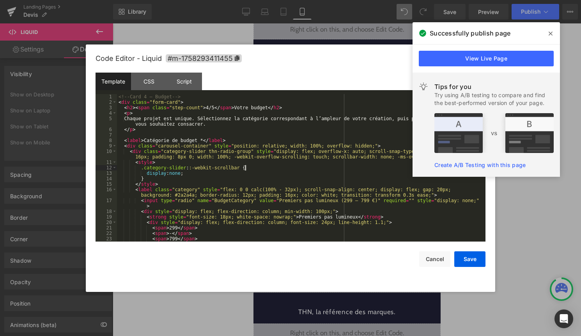
click at [308, 166] on div "<!-- Card 4 – Budget --> < div class = "form-card" > < h2 > < span class = "ste…" at bounding box center [299, 173] width 365 height 158
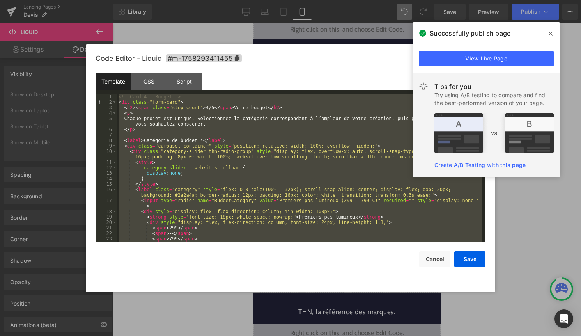
scroll to position [715, 0]
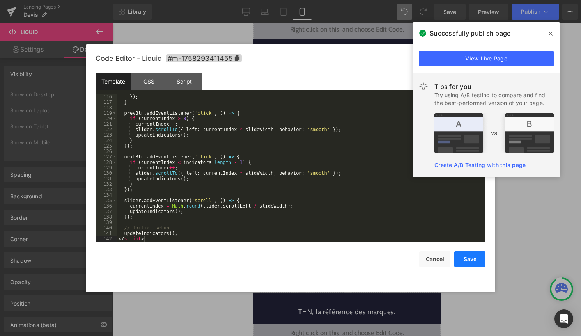
click at [460, 256] on button "Save" at bounding box center [469, 259] width 31 height 16
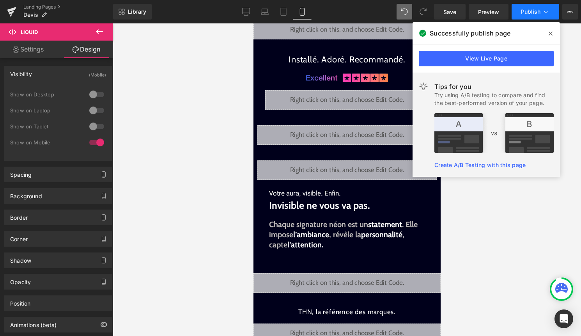
click at [526, 16] on button "Publish" at bounding box center [536, 12] width 48 height 16
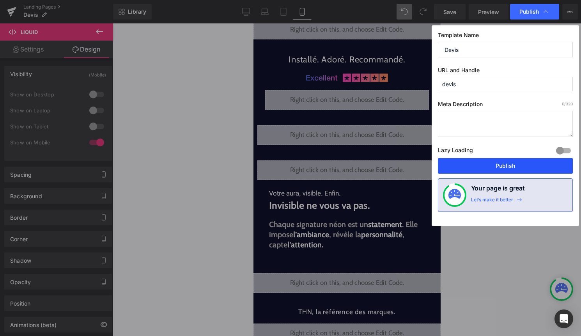
click at [490, 166] on button "Publish" at bounding box center [505, 166] width 135 height 16
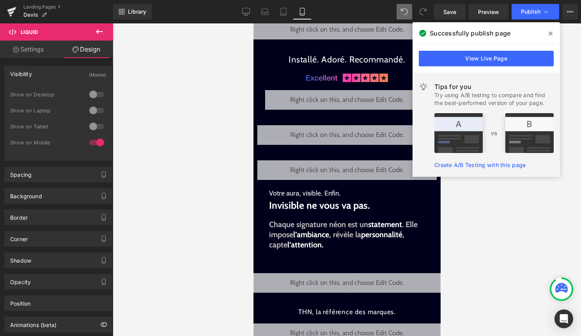
click at [548, 36] on span at bounding box center [550, 33] width 12 height 12
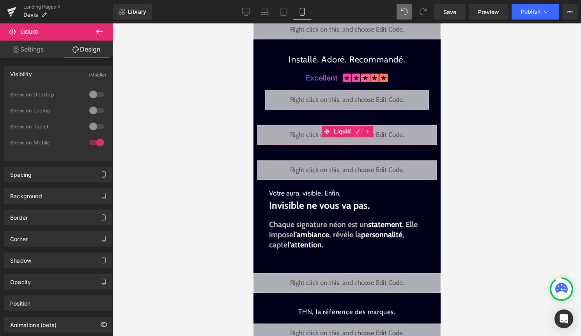
click at [355, 134] on div "Liquid" at bounding box center [346, 134] width 179 height 19
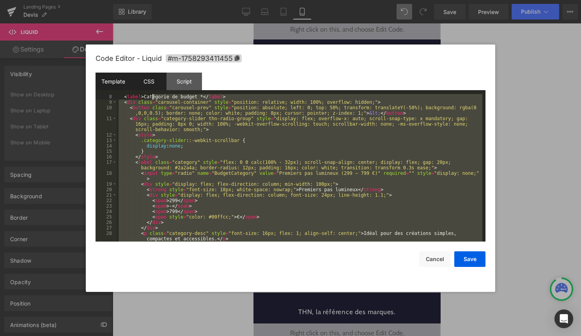
scroll to position [0, 0]
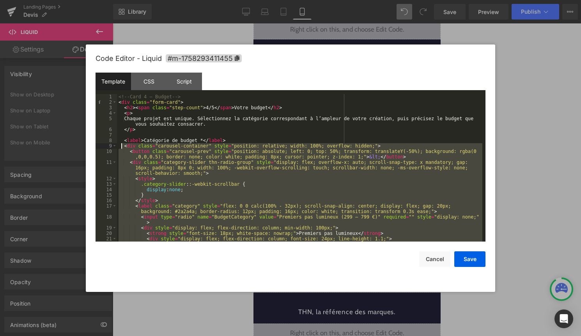
drag, startPoint x: 140, startPoint y: 191, endPoint x: 121, endPoint y: 147, distance: 48.2
click at [121, 147] on div "<!-- Card 4 – Budget --> < div class = "form-card" > < h2 > < span class = "ste…" at bounding box center [299, 173] width 365 height 158
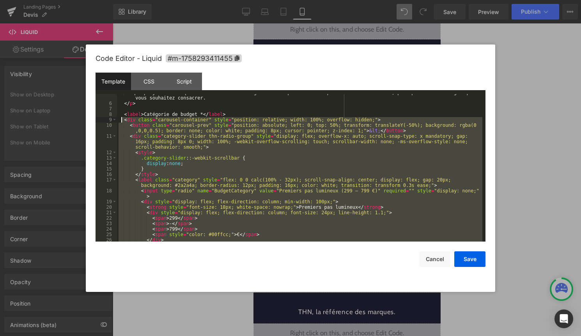
scroll to position [67, 0]
